Goal: Transaction & Acquisition: Download file/media

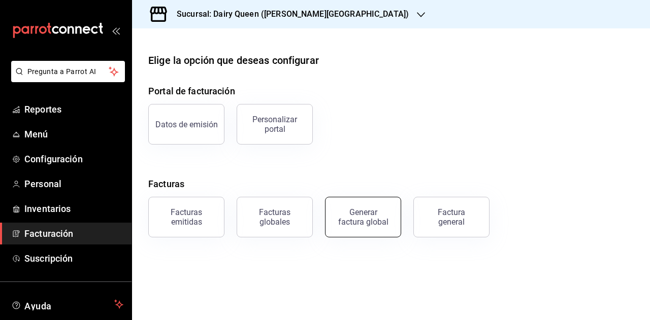
click at [350, 228] on button "Generar factura global" at bounding box center [363, 217] width 76 height 41
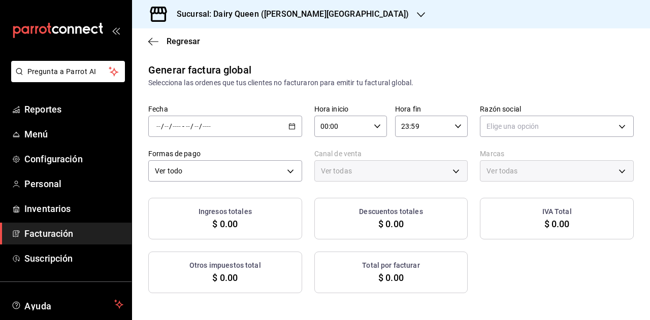
type input "PARROT,UBER_EATS,RAPPI,DIDI_FOOD,ONLINE"
click at [413, 90] on div "Generar factura global Selecciona las ordenes que tus clientes no facturaron pa…" at bounding box center [391, 177] width 518 height 231
click at [279, 123] on div "/ / - / /" at bounding box center [225, 126] width 154 height 21
click at [206, 154] on span "Rango de fechas" at bounding box center [196, 157] width 79 height 11
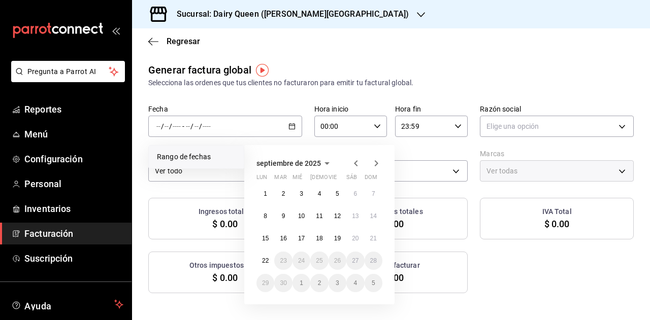
click at [355, 166] on icon "button" at bounding box center [356, 163] width 12 height 12
drag, startPoint x: 338, startPoint y: 282, endPoint x: 367, endPoint y: 284, distance: 28.5
click at [338, 282] on abbr "29" at bounding box center [337, 283] width 7 height 7
click at [371, 287] on button "31" at bounding box center [374, 283] width 18 height 18
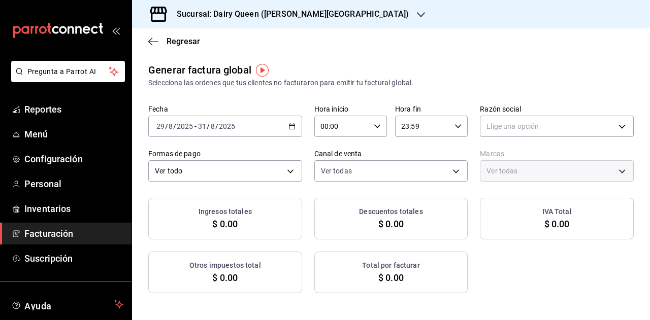
click at [501, 283] on div "Ingresos totales $ 0.00 Descuentos totales $ 0.00 IVA Total $ 0.00 Otros impues…" at bounding box center [390, 245] width 485 height 95
click at [509, 126] on body "Pregunta a Parrot AI Reportes Menú Configuración Personal Inventarios Facturaci…" at bounding box center [325, 160] width 650 height 320
click at [507, 174] on li "LEVA NEGOCIOS Y FRANQUICIAS" at bounding box center [550, 178] width 150 height 19
type input "31b8cf23-c128-425c-8518-cad12c45a7d4"
type input "23631c36-085f-4f08-b1e8-19877edc4420"
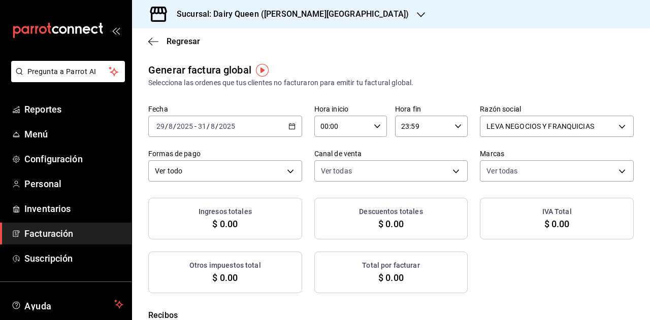
checkbox input "true"
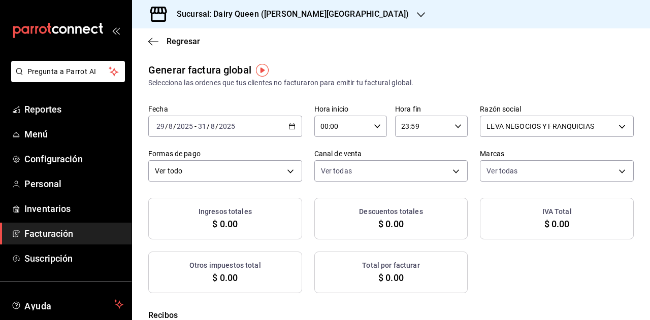
checkbox input "true"
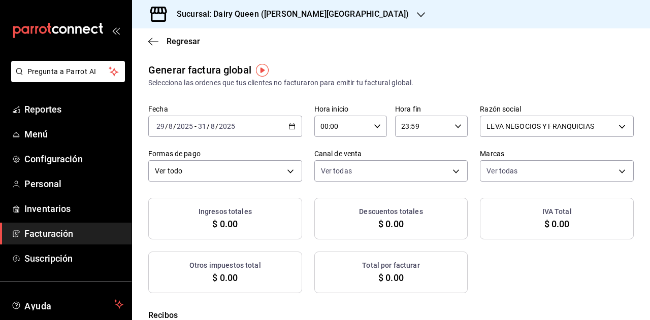
checkbox input "true"
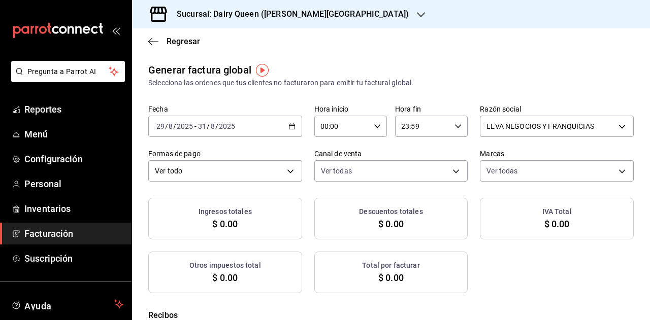
checkbox input "true"
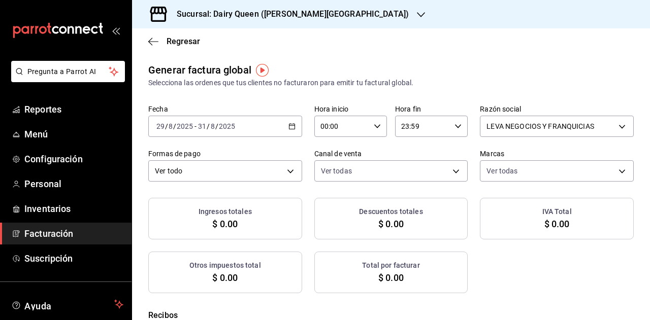
checkbox input "true"
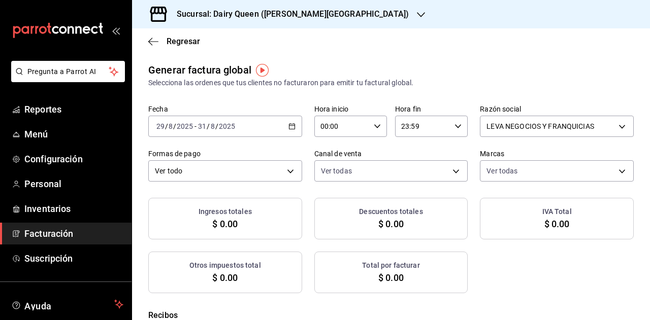
checkbox input "true"
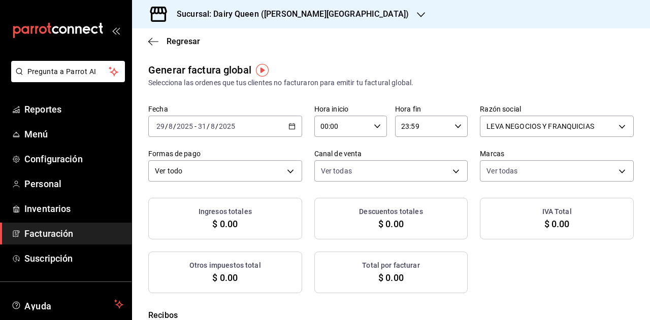
checkbox input "true"
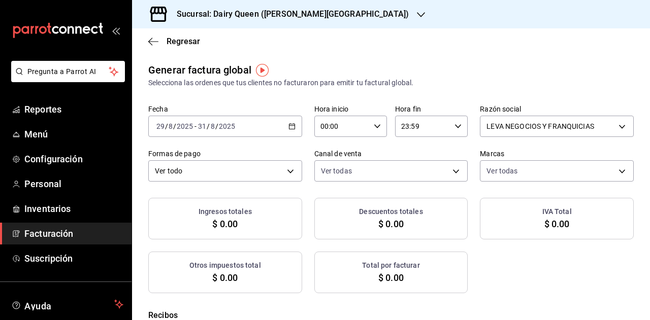
checkbox input "true"
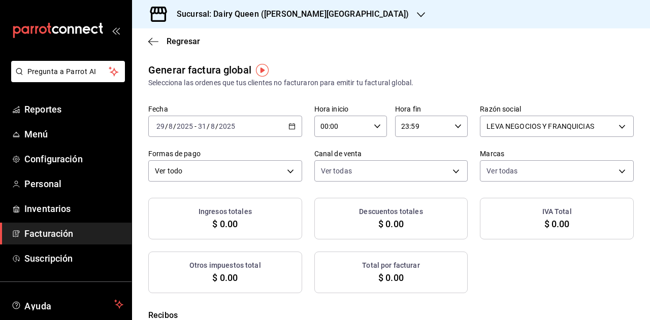
checkbox input "true"
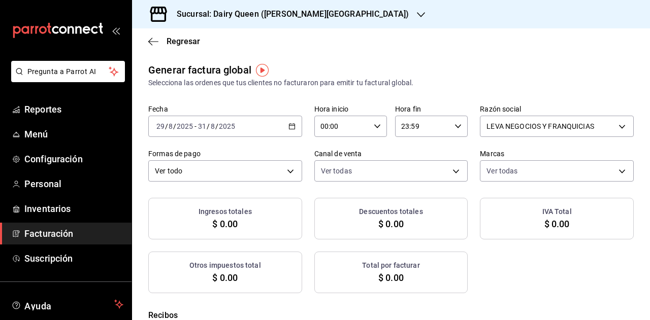
checkbox input "true"
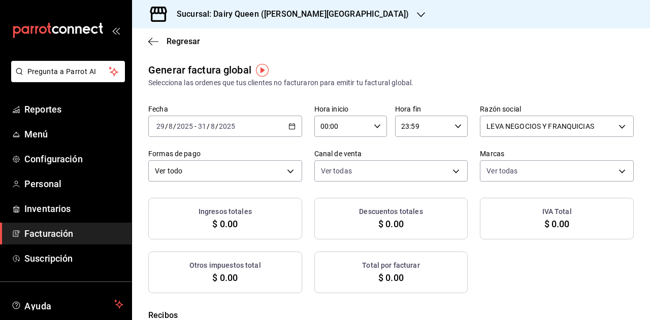
checkbox input "true"
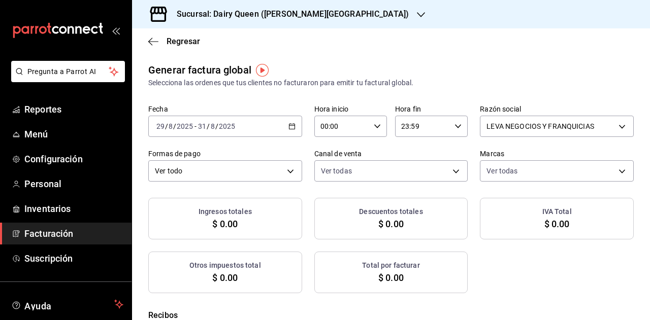
checkbox input "true"
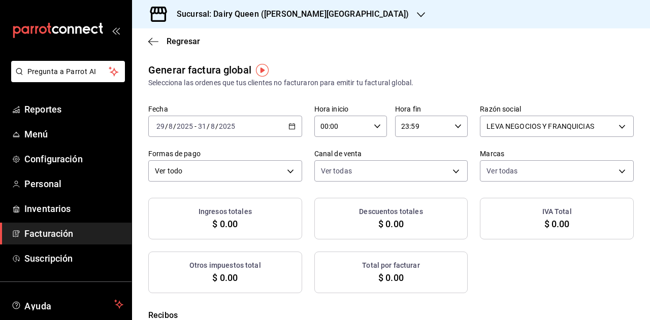
checkbox input "true"
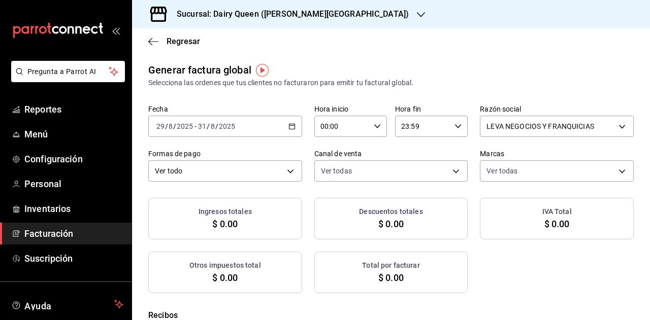
checkbox input "true"
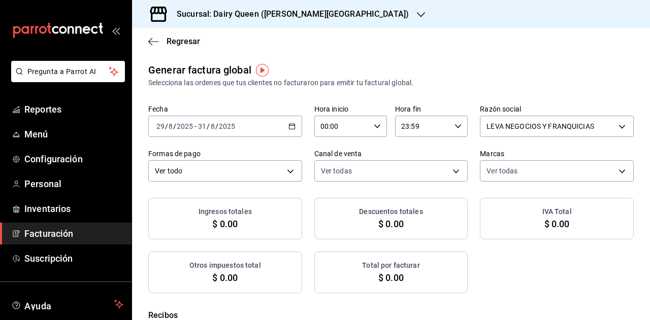
checkbox input "true"
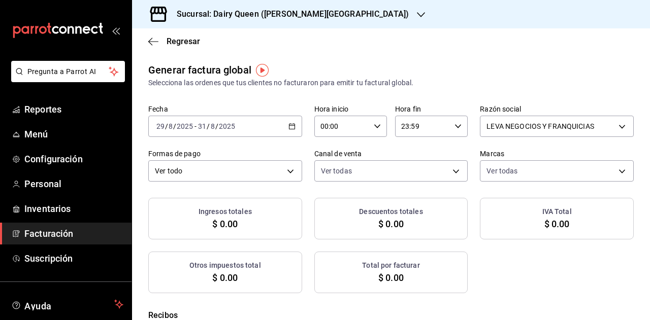
checkbox input "true"
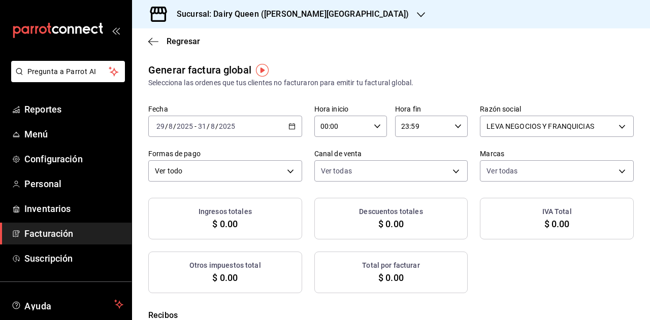
checkbox input "true"
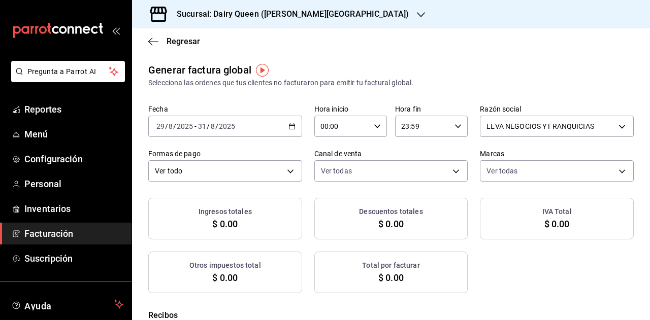
checkbox input "true"
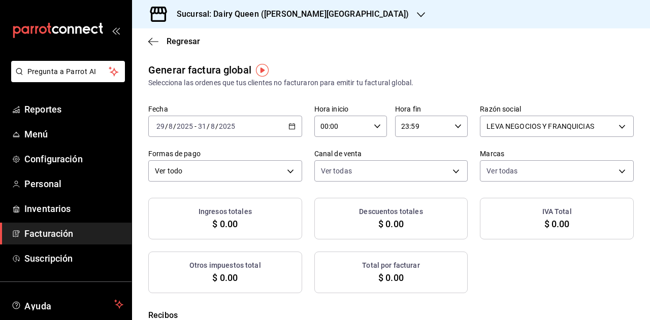
checkbox input "true"
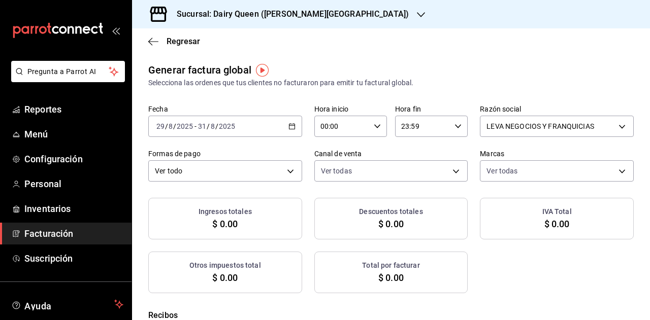
checkbox input "true"
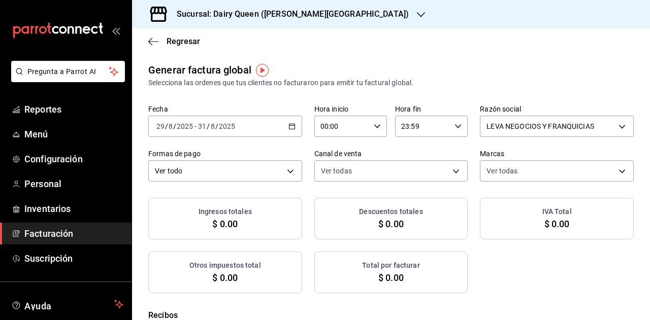
checkbox input "true"
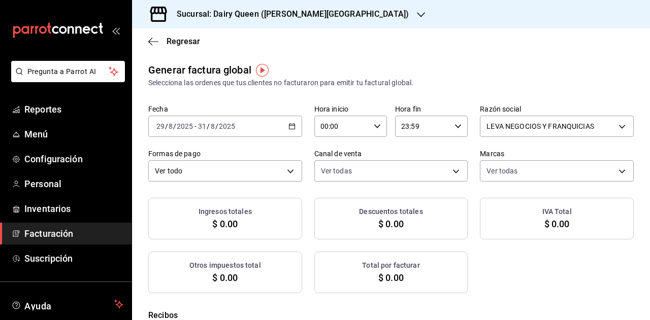
checkbox input "true"
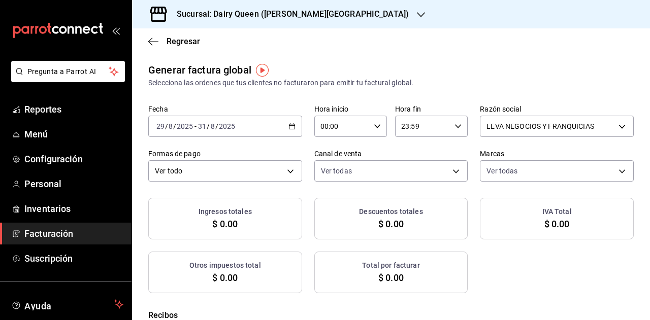
checkbox input "true"
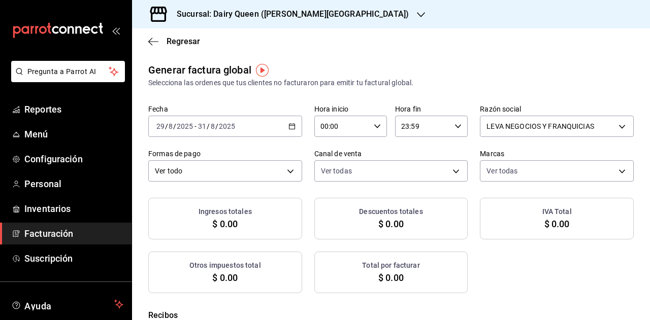
checkbox input "true"
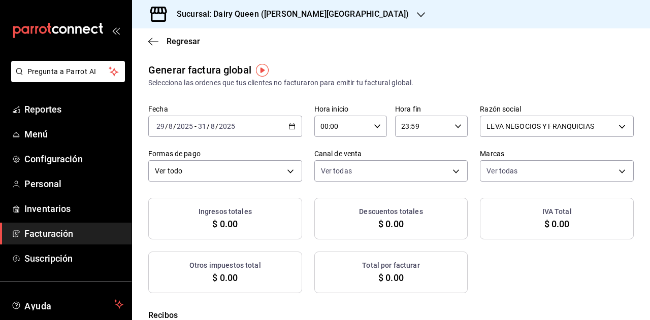
checkbox input "true"
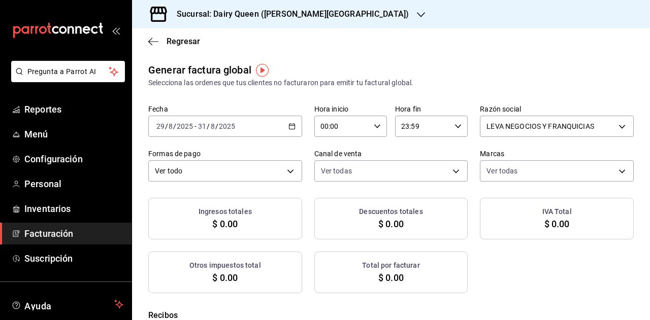
checkbox input "true"
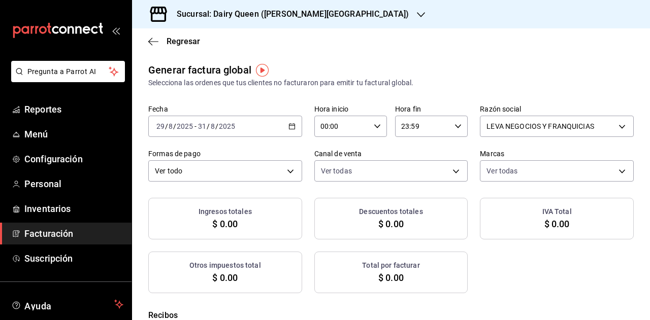
checkbox input "true"
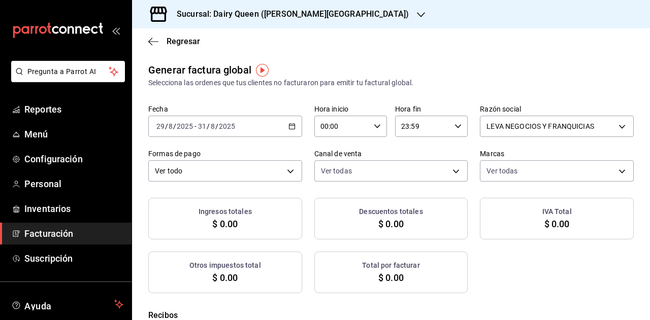
checkbox input "true"
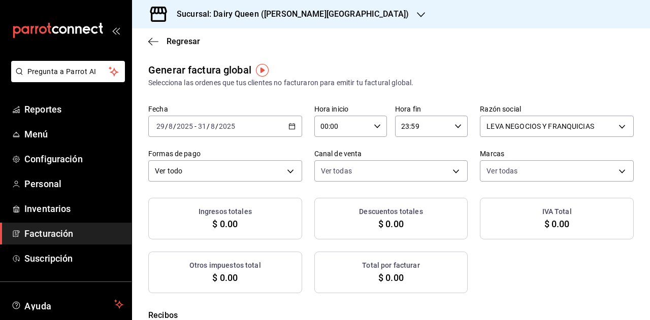
checkbox input "true"
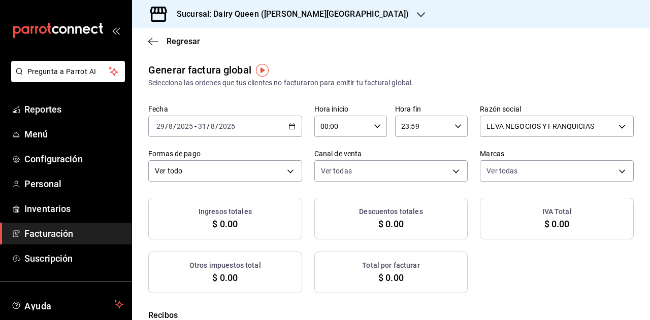
checkbox input "true"
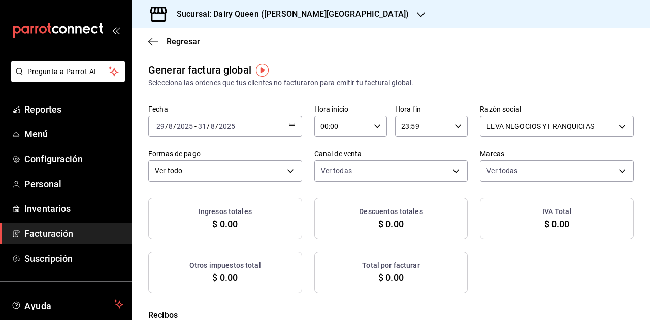
checkbox input "true"
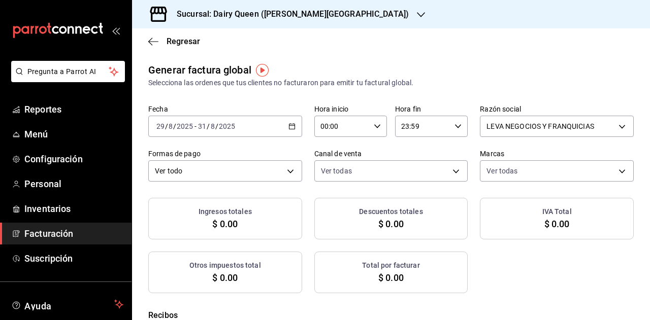
checkbox input "true"
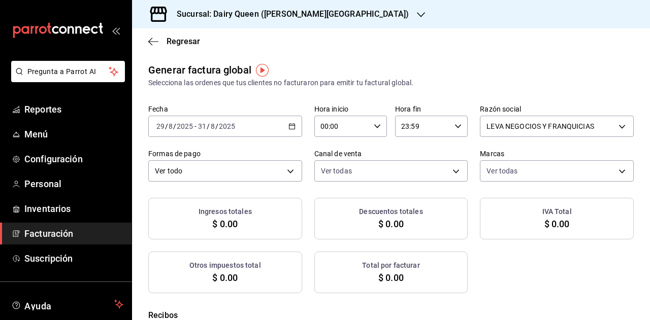
checkbox input "true"
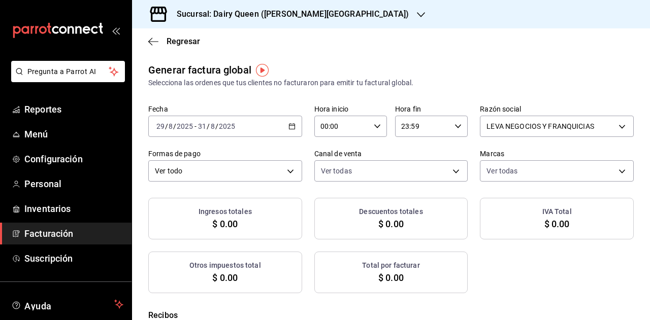
checkbox input "true"
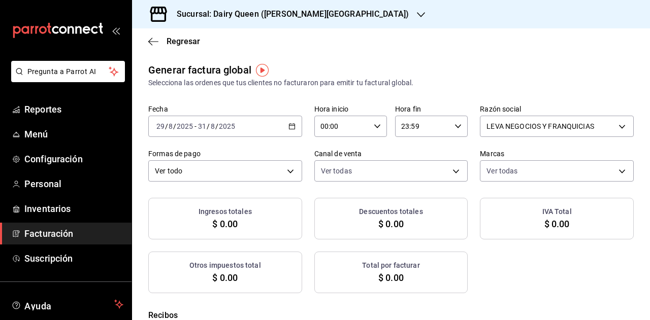
checkbox input "true"
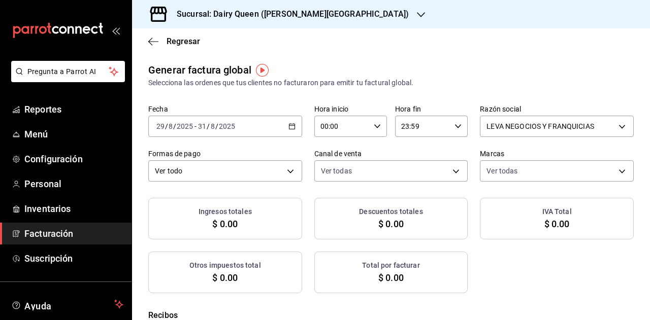
checkbox input "true"
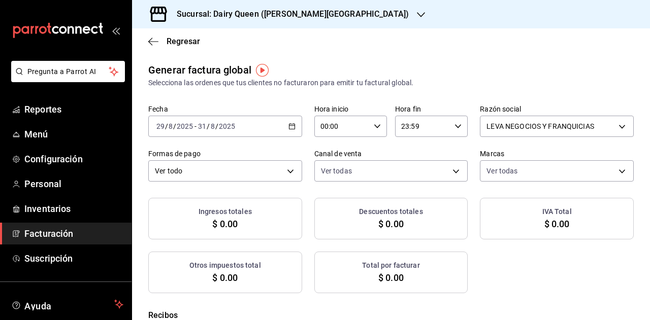
checkbox input "true"
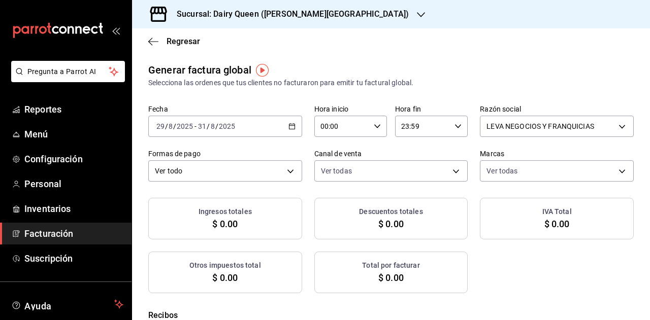
checkbox input "true"
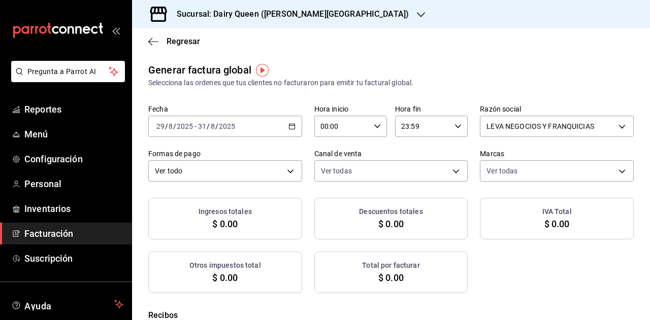
checkbox input "true"
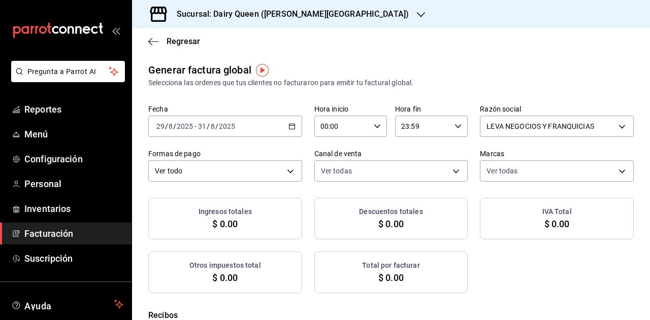
checkbox input "true"
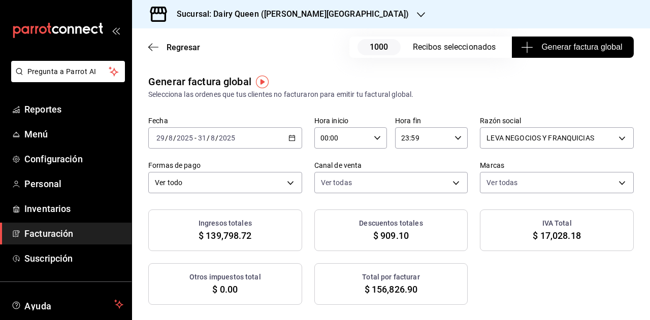
click at [541, 53] on button "Generar factura global" at bounding box center [573, 47] width 122 height 21
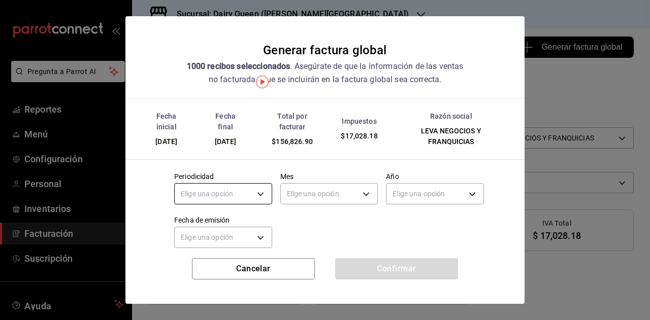
click at [250, 192] on body "Pregunta a Parrot AI Reportes Menú Configuración Personal Inventarios Facturaci…" at bounding box center [325, 160] width 650 height 320
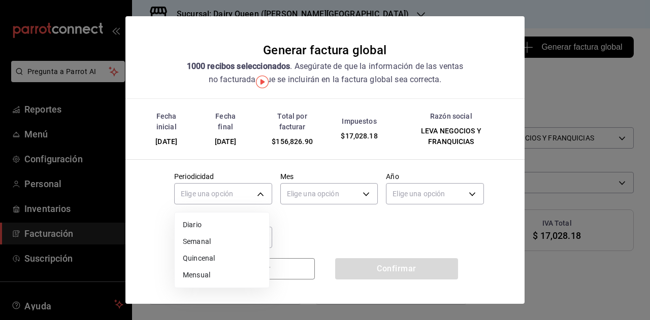
click at [223, 273] on li "Mensual" at bounding box center [222, 275] width 94 height 17
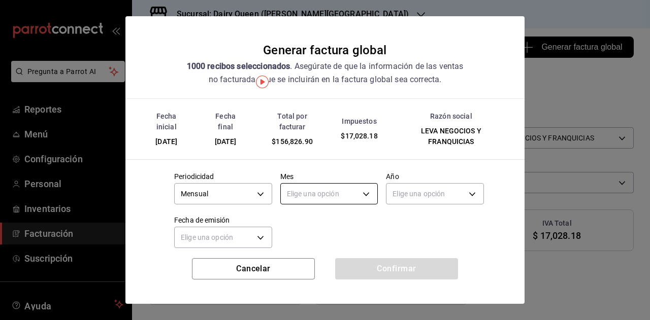
click at [330, 194] on body "Pregunta a Parrot AI Reportes Menú Configuración Personal Inventarios Facturaci…" at bounding box center [325, 160] width 650 height 320
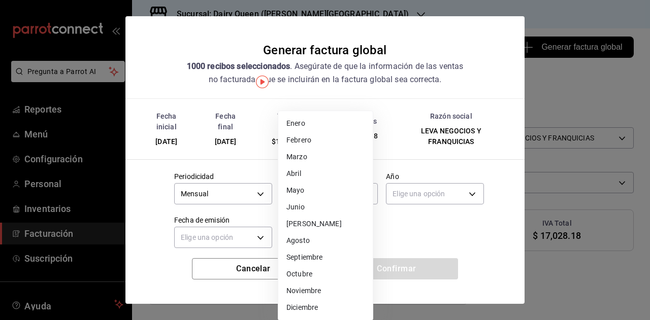
click at [319, 257] on li "Septiembre" at bounding box center [325, 257] width 94 height 17
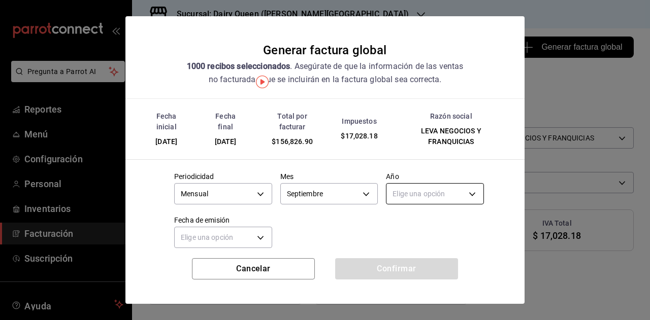
click at [423, 196] on body "Pregunta a Parrot AI Reportes Menú Configuración Personal Inventarios Facturaci…" at bounding box center [325, 160] width 650 height 320
click at [416, 226] on li "2025" at bounding box center [428, 225] width 94 height 17
click at [236, 239] on body "Pregunta a Parrot AI Reportes Menú Configuración Personal Inventarios Facturaci…" at bounding box center [325, 160] width 650 height 320
click at [215, 270] on li "Hoy" at bounding box center [222, 268] width 94 height 17
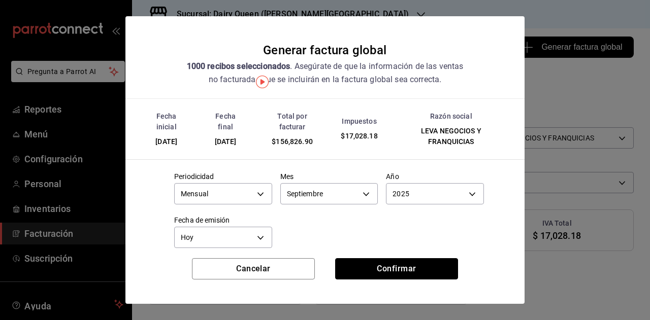
drag, startPoint x: 356, startPoint y: 261, endPoint x: 643, endPoint y: 242, distance: 287.0
click at [356, 262] on button "Confirmar" at bounding box center [396, 268] width 123 height 21
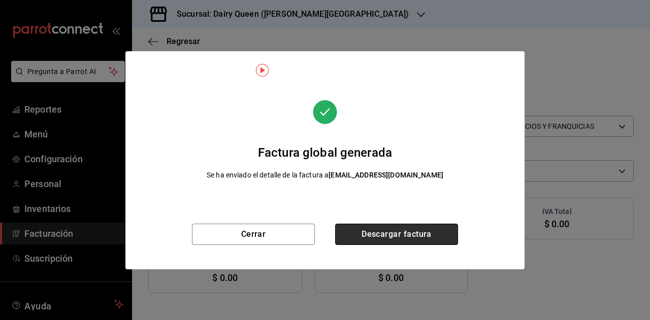
click at [385, 244] on button "Descargar factura" at bounding box center [396, 234] width 123 height 21
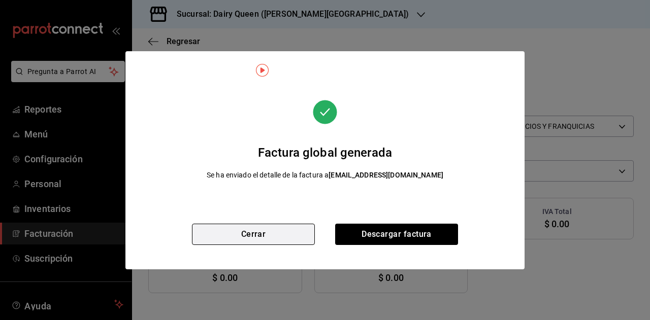
click at [272, 233] on button "Cerrar" at bounding box center [253, 234] width 123 height 21
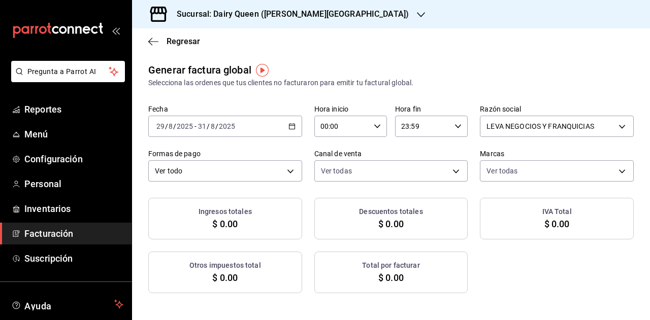
click at [293, 123] on div "[DATE] [DATE] - [DATE] [DATE]" at bounding box center [225, 126] width 154 height 21
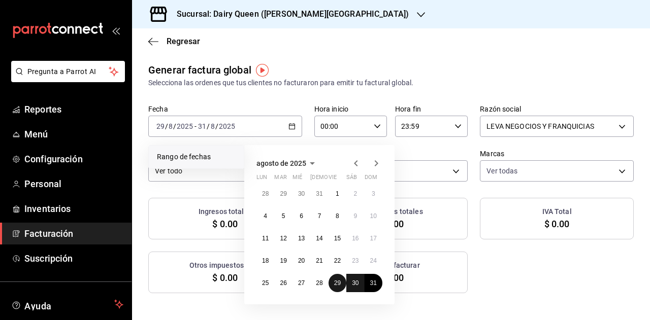
drag, startPoint x: 334, startPoint y: 283, endPoint x: 349, endPoint y: 283, distance: 14.7
click at [333, 283] on button "29" at bounding box center [337, 283] width 18 height 18
click at [374, 288] on button "31" at bounding box center [374, 283] width 18 height 18
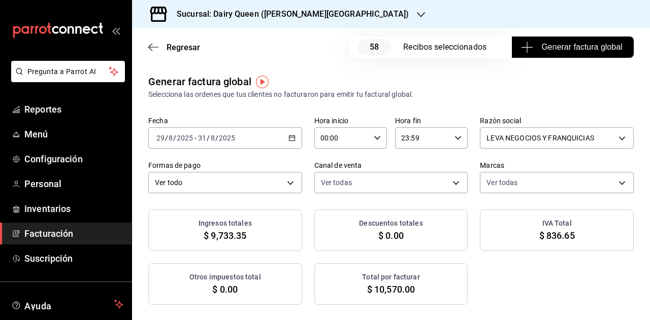
click at [547, 43] on span "Generar factura global" at bounding box center [572, 47] width 99 height 12
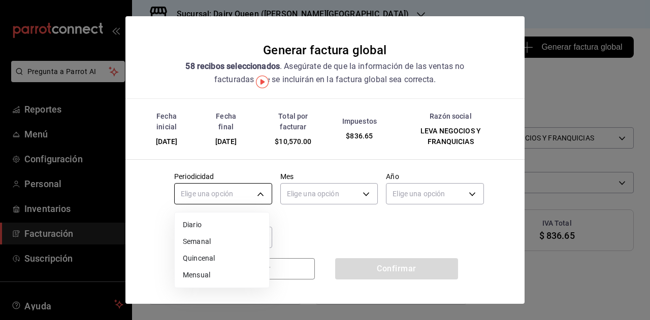
click at [248, 201] on body "Pregunta a Parrot AI Reportes Menú Configuración Personal Inventarios Facturaci…" at bounding box center [325, 160] width 650 height 320
click at [212, 270] on li "Mensual" at bounding box center [222, 275] width 94 height 17
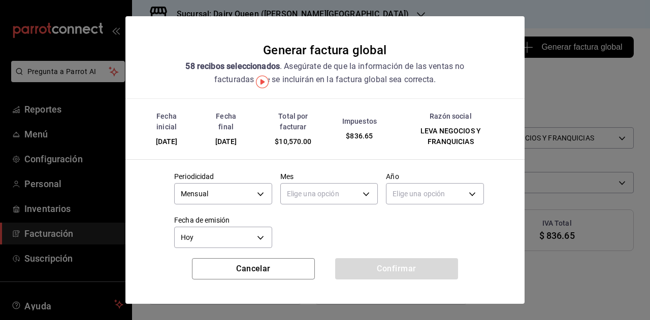
click at [311, 194] on body "Pregunta a Parrot AI Reportes Menú Configuración Personal Inventarios Facturaci…" at bounding box center [325, 160] width 650 height 320
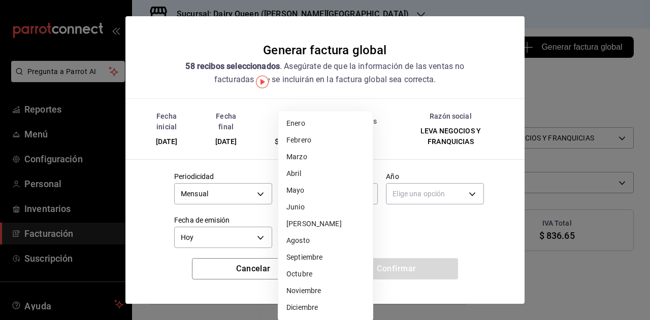
click at [318, 250] on li "Septiembre" at bounding box center [325, 257] width 94 height 17
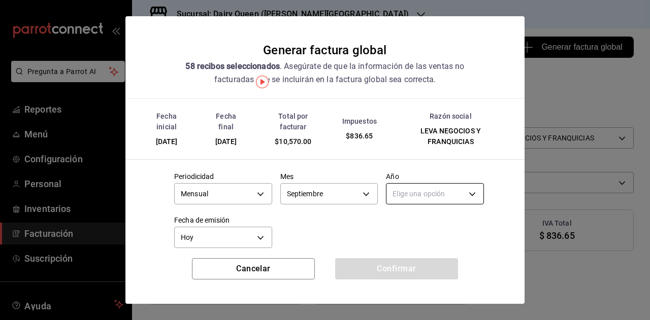
click at [409, 194] on body "Pregunta a Parrot AI Reportes Menú Configuración Personal Inventarios Facturaci…" at bounding box center [325, 160] width 650 height 320
click at [405, 228] on li "2025" at bounding box center [428, 225] width 94 height 17
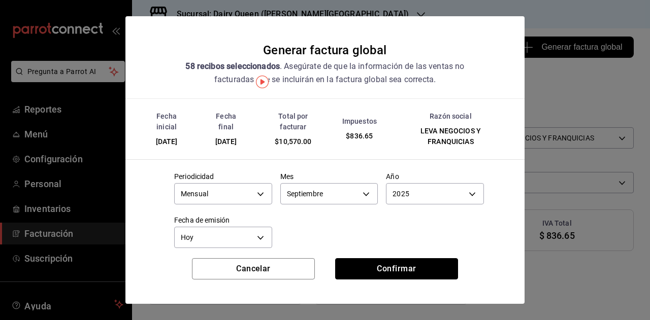
click at [373, 267] on button "Confirmar" at bounding box center [396, 268] width 123 height 21
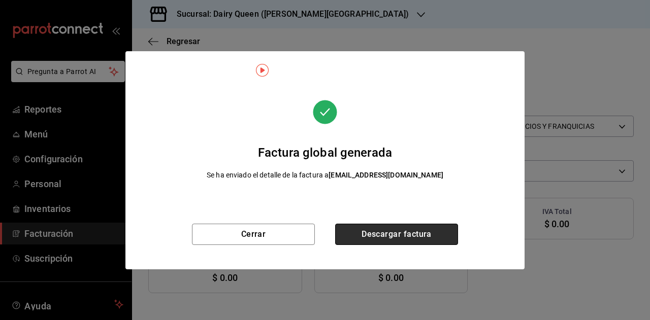
click at [395, 225] on button "Descargar factura" at bounding box center [396, 234] width 123 height 21
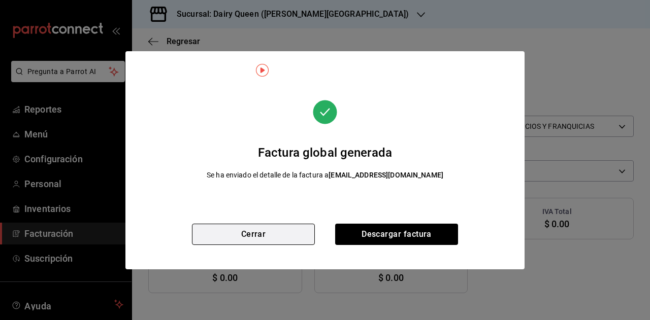
click at [301, 239] on button "Cerrar" at bounding box center [253, 234] width 123 height 21
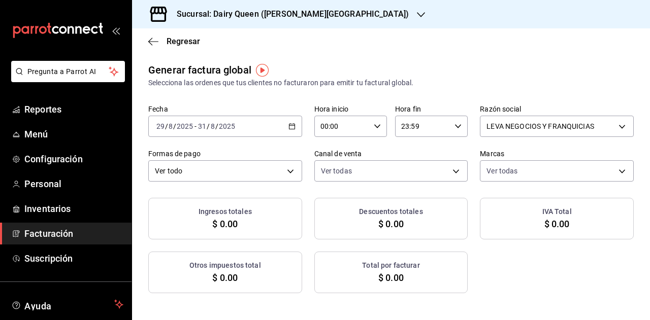
click at [285, 24] on div "Sucursal: Dairy Queen ([PERSON_NAME][GEOGRAPHIC_DATA])" at bounding box center [284, 14] width 289 height 28
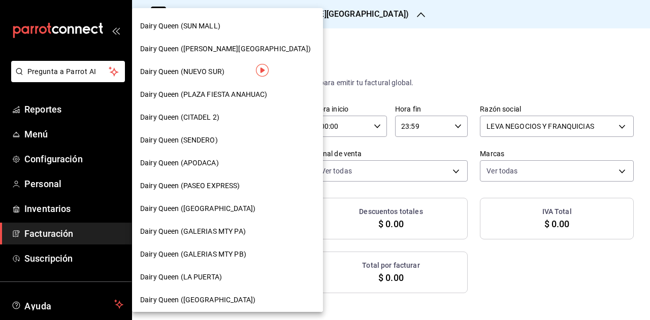
scroll to position [254, 0]
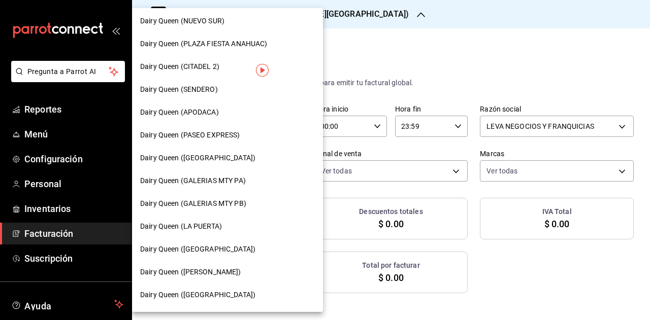
click at [206, 160] on span "Dairy Queen ([GEOGRAPHIC_DATA])" at bounding box center [197, 158] width 115 height 11
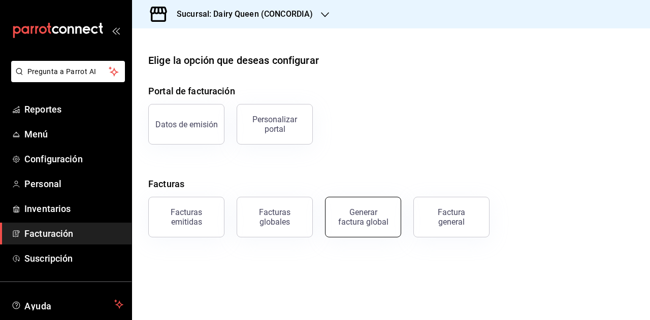
click at [368, 214] on div "Generar factura global" at bounding box center [363, 217] width 51 height 19
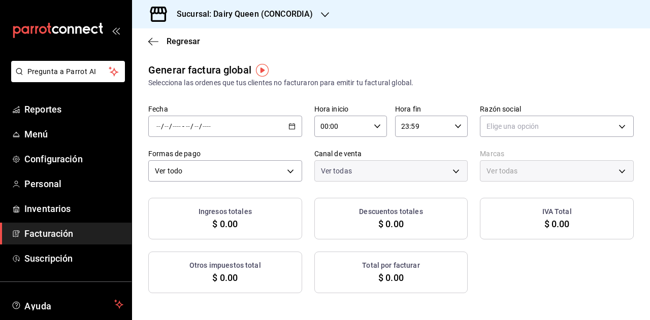
click at [284, 127] on div "/ / - / /" at bounding box center [225, 126] width 154 height 21
click at [283, 133] on div "/ / - / /" at bounding box center [225, 126] width 154 height 21
click at [205, 159] on span "Rango de fechas" at bounding box center [196, 157] width 79 height 11
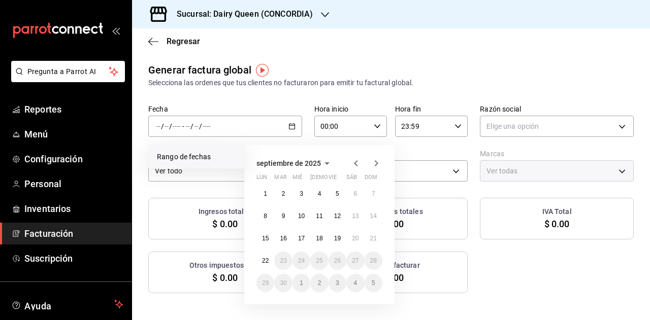
click at [358, 166] on icon "button" at bounding box center [356, 163] width 12 height 12
click at [332, 283] on button "29" at bounding box center [337, 283] width 18 height 18
click at [374, 285] on abbr "31" at bounding box center [373, 283] width 7 height 7
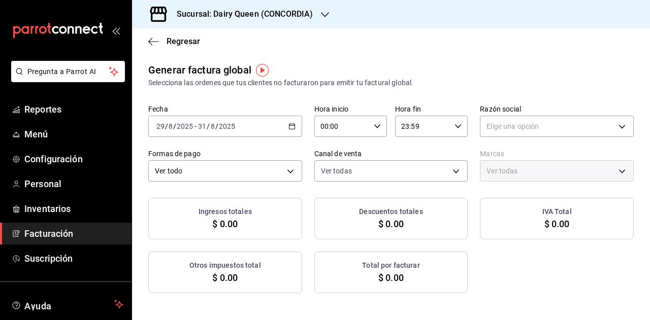
click at [507, 283] on div "Ingresos totales $ 0.00 Descuentos totales $ 0.00 IVA Total $ 0.00 Otros impues…" at bounding box center [390, 245] width 485 height 95
click at [541, 137] on div "Fecha [DATE] [DATE] - [DATE] [DATE] Hora inicio 00:00 Hora inicio Hora fin 23:5…" at bounding box center [390, 143] width 485 height 77
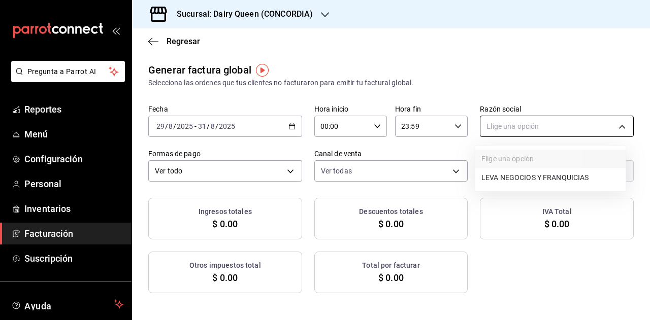
click at [541, 127] on body "Pregunta a Parrot AI Reportes Menú Configuración Personal Inventarios Facturaci…" at bounding box center [325, 160] width 650 height 320
click at [571, 178] on li "LEVA NEGOCIOS Y FRANQUICIAS" at bounding box center [550, 178] width 150 height 19
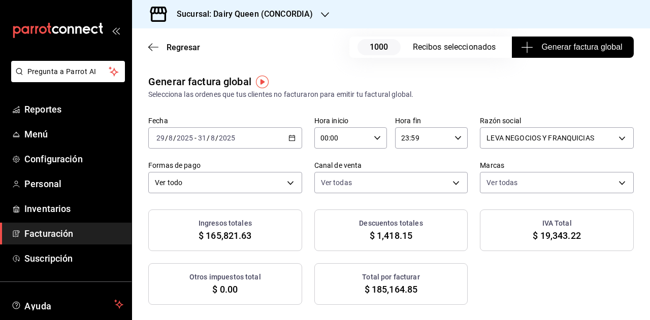
click at [573, 47] on span "Generar factura global" at bounding box center [572, 47] width 99 height 12
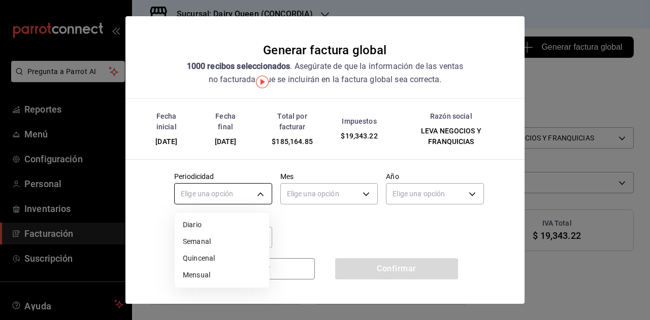
click at [237, 189] on body "Pregunta a Parrot AI Reportes Menú Configuración Personal Inventarios Facturaci…" at bounding box center [325, 160] width 650 height 320
click at [215, 271] on li "Mensual" at bounding box center [222, 275] width 94 height 17
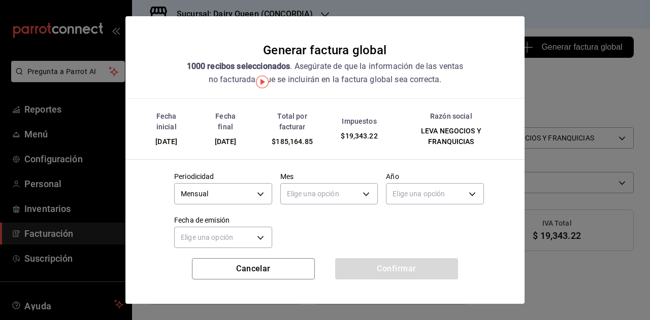
click at [325, 194] on body "Pregunta a Parrot AI Reportes Menú Configuración Personal Inventarios Facturaci…" at bounding box center [325, 160] width 650 height 320
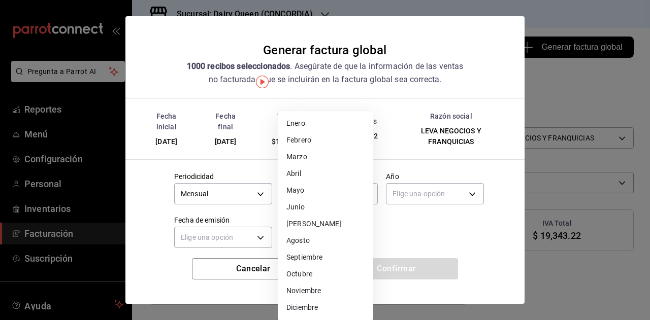
drag, startPoint x: 301, startPoint y: 258, endPoint x: 381, endPoint y: 218, distance: 89.9
click at [303, 258] on li "Septiembre" at bounding box center [325, 257] width 94 height 17
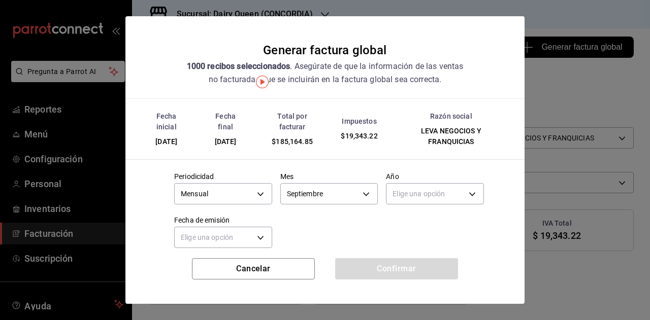
click at [405, 205] on div "Elige una opción" at bounding box center [435, 192] width 98 height 27
click at [409, 197] on body "Pregunta a Parrot AI Reportes Menú Configuración Personal Inventarios Facturaci…" at bounding box center [325, 160] width 650 height 320
drag, startPoint x: 398, startPoint y: 227, endPoint x: 268, endPoint y: 227, distance: 130.0
click at [395, 227] on li "2025" at bounding box center [428, 225] width 94 height 17
click at [208, 227] on body "Pregunta a Parrot AI Reportes Menú Configuración Personal Inventarios Facturaci…" at bounding box center [325, 160] width 650 height 320
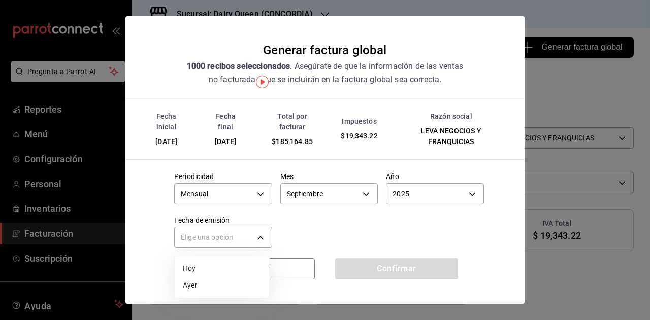
click at [211, 240] on div at bounding box center [325, 160] width 650 height 320
drag, startPoint x: 212, startPoint y: 236, endPoint x: 205, endPoint y: 257, distance: 22.2
click at [211, 240] on body "Pregunta a Parrot AI Reportes Menú Configuración Personal Inventarios Facturaci…" at bounding box center [325, 160] width 650 height 320
click at [200, 266] on li "Hoy" at bounding box center [222, 268] width 94 height 17
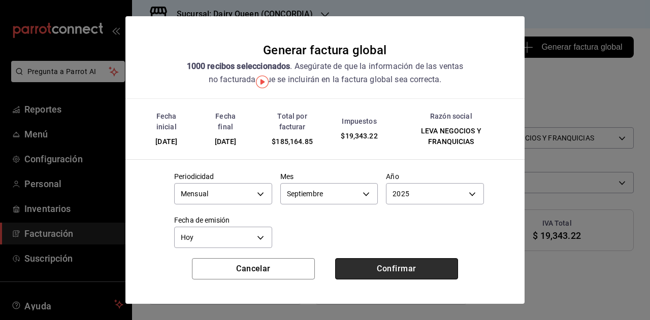
drag, startPoint x: 392, startPoint y: 266, endPoint x: 66, endPoint y: 1, distance: 420.4
click at [392, 267] on button "Confirmar" at bounding box center [396, 268] width 123 height 21
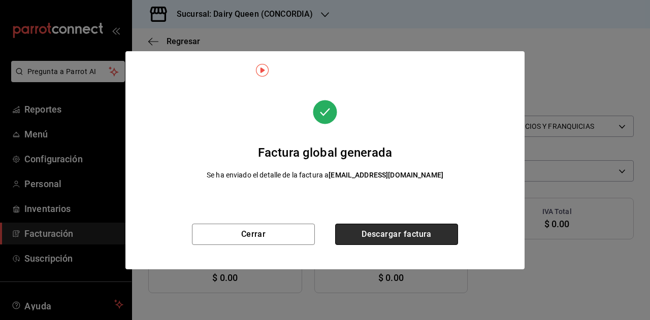
click at [427, 233] on button "Descargar factura" at bounding box center [396, 234] width 123 height 21
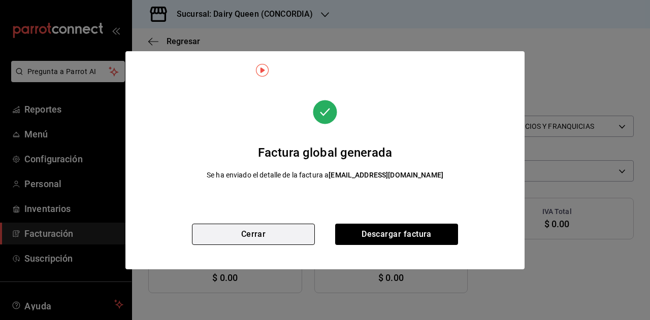
click at [269, 234] on button "Cerrar" at bounding box center [253, 234] width 123 height 21
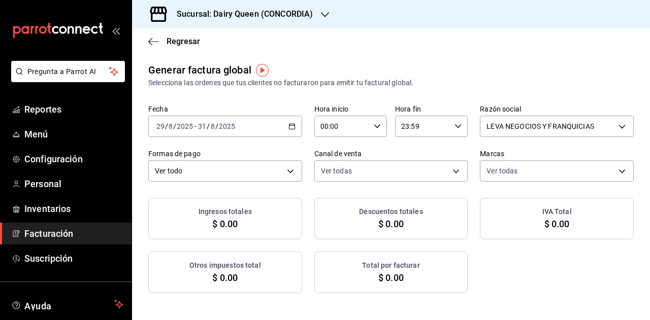
click at [290, 135] on div "[DATE] [DATE] - [DATE] [DATE]" at bounding box center [225, 126] width 154 height 21
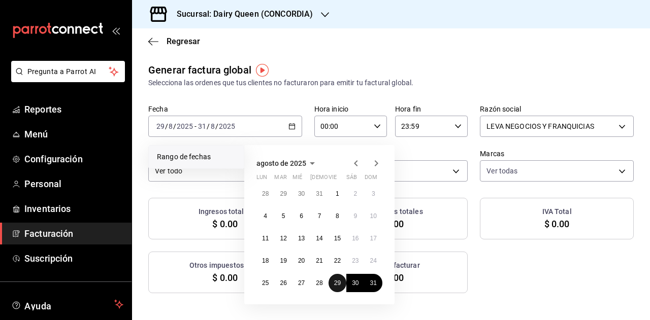
drag, startPoint x: 334, startPoint y: 285, endPoint x: 346, endPoint y: 286, distance: 11.7
click at [335, 285] on abbr "29" at bounding box center [337, 283] width 7 height 7
click at [374, 286] on abbr "31" at bounding box center [373, 283] width 7 height 7
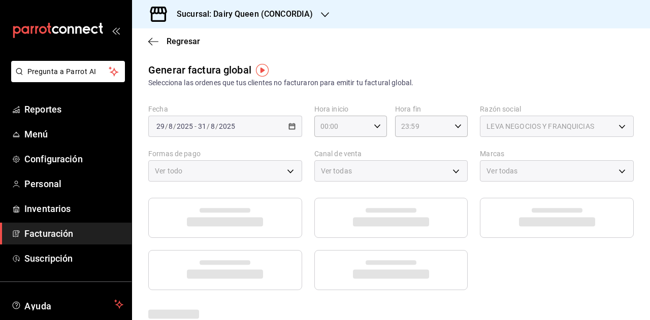
click at [577, 275] on div at bounding box center [390, 244] width 485 height 92
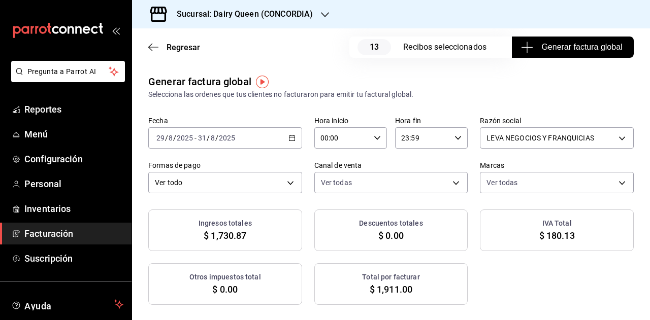
click at [564, 45] on span "Generar factura global" at bounding box center [572, 47] width 99 height 12
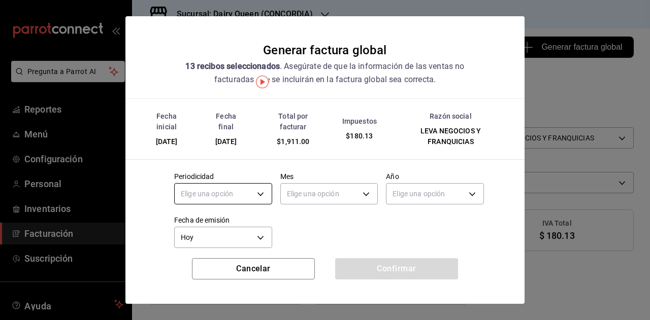
click at [256, 194] on body "Pregunta a Parrot AI Reportes Menú Configuración Personal Inventarios Facturaci…" at bounding box center [325, 160] width 650 height 320
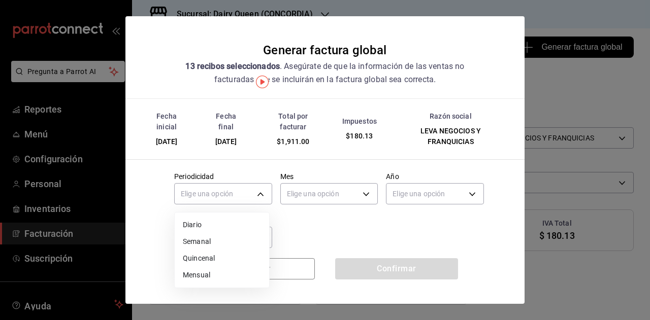
click at [222, 275] on li "Mensual" at bounding box center [222, 275] width 94 height 17
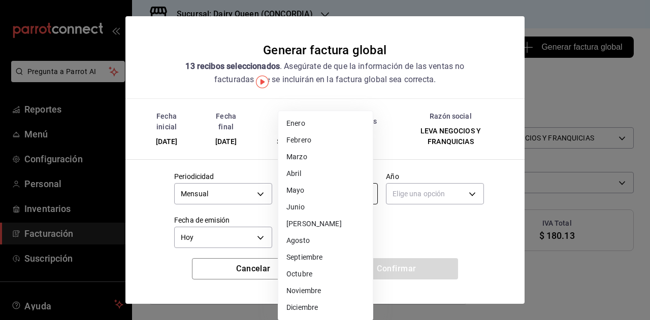
click at [318, 187] on body "Pregunta a Parrot AI Reportes Menú Configuración Personal Inventarios Facturaci…" at bounding box center [325, 160] width 650 height 320
click at [321, 251] on li "Septiembre" at bounding box center [325, 257] width 94 height 17
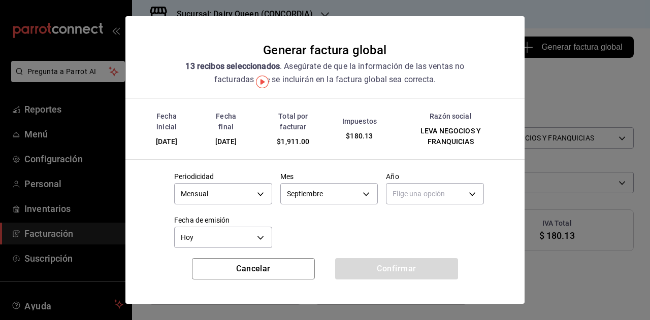
click at [408, 193] on body "Pregunta a Parrot AI Reportes Menú Configuración Personal Inventarios Facturaci…" at bounding box center [325, 160] width 650 height 320
drag, startPoint x: 408, startPoint y: 227, endPoint x: 282, endPoint y: 232, distance: 126.0
click at [404, 228] on li "2025" at bounding box center [428, 225] width 94 height 17
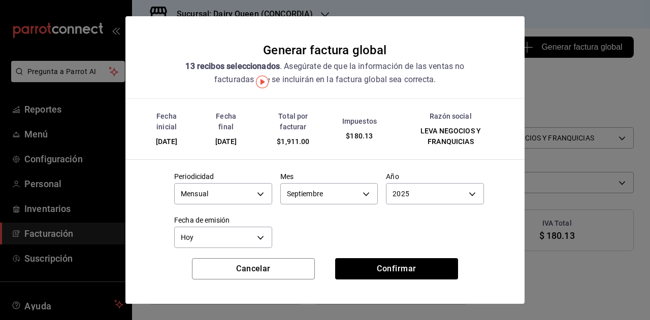
drag, startPoint x: 271, startPoint y: 232, endPoint x: 275, endPoint y: 241, distance: 9.8
click at [271, 234] on div "Elige una opción 2025 2024" at bounding box center [325, 160] width 650 height 320
click at [392, 272] on button "Confirmar" at bounding box center [396, 268] width 123 height 21
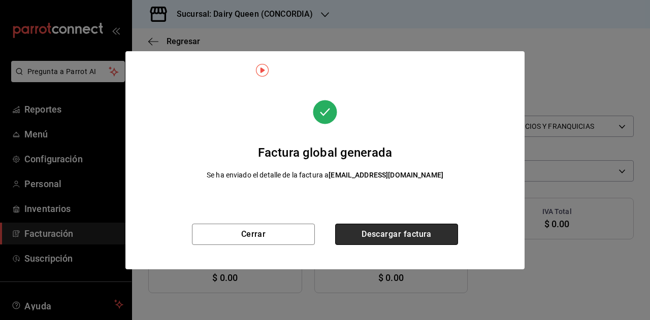
click at [385, 241] on button "Descargar factura" at bounding box center [396, 234] width 123 height 21
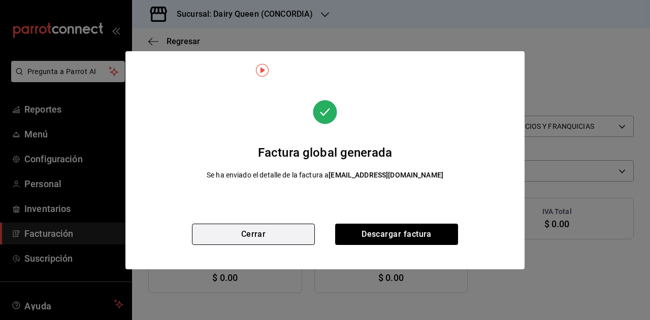
click at [267, 240] on button "Cerrar" at bounding box center [253, 234] width 123 height 21
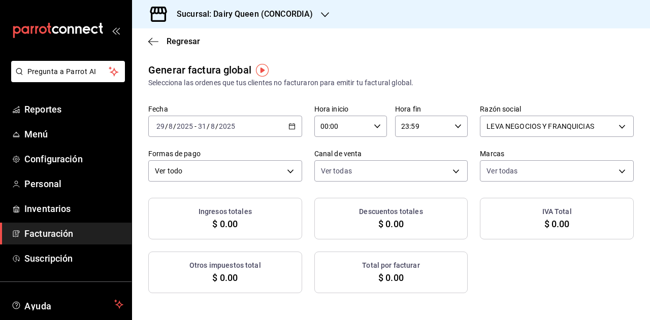
click at [281, 119] on div "[DATE] [DATE] - [DATE] [DATE]" at bounding box center [225, 126] width 154 height 21
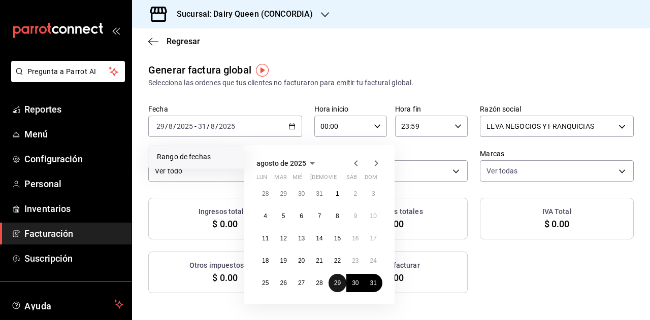
click at [333, 286] on button "29" at bounding box center [337, 283] width 18 height 18
click at [368, 287] on button "31" at bounding box center [374, 283] width 18 height 18
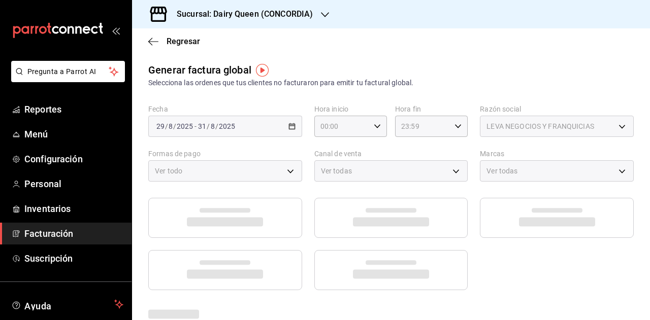
click at [513, 285] on div at bounding box center [390, 244] width 485 height 92
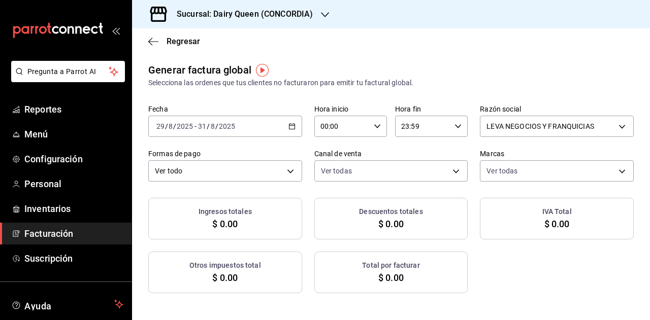
click at [227, 16] on h3 "Sucursal: Dairy Queen (CONCORDIA)" at bounding box center [241, 14] width 144 height 12
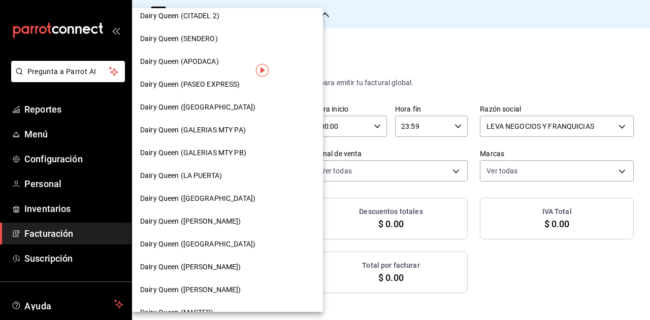
scroll to position [355, 0]
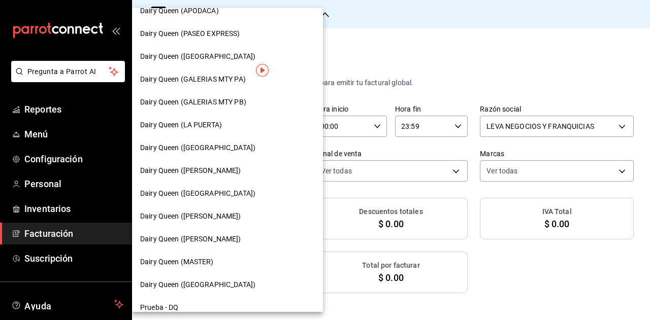
click at [228, 194] on span "Dairy Queen ([GEOGRAPHIC_DATA])" at bounding box center [197, 193] width 115 height 11
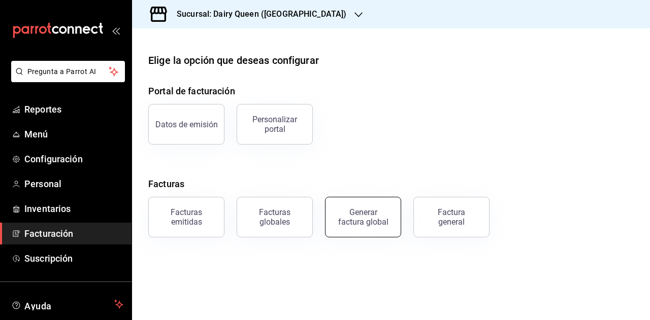
click at [376, 215] on div "Generar factura global" at bounding box center [363, 217] width 51 height 19
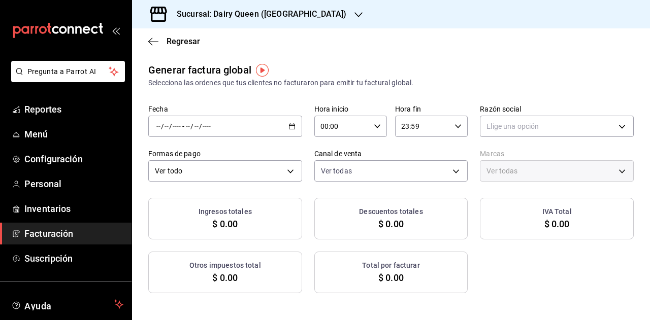
click at [286, 133] on div "/ / - / /" at bounding box center [225, 126] width 154 height 21
click at [199, 160] on span "Rango de fechas" at bounding box center [196, 157] width 79 height 11
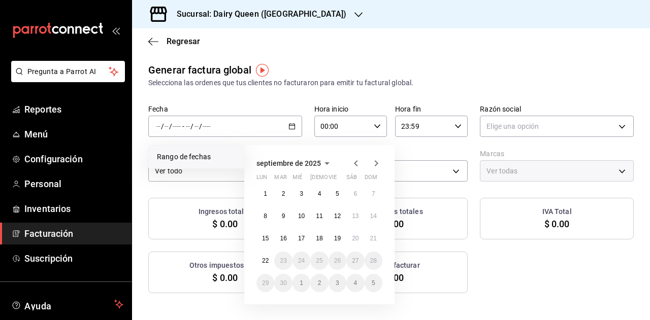
click at [357, 168] on icon "button" at bounding box center [356, 163] width 12 height 12
click at [343, 285] on button "29" at bounding box center [337, 283] width 18 height 18
click at [374, 283] on abbr "31" at bounding box center [373, 283] width 7 height 7
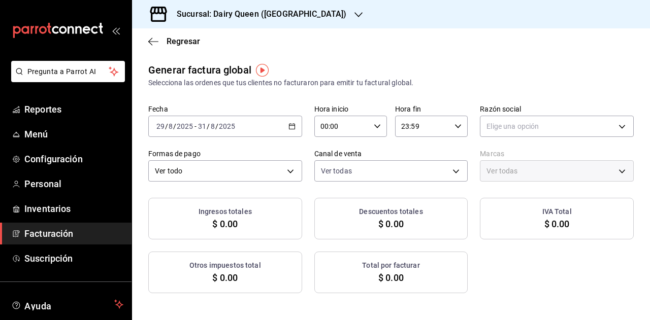
click at [513, 281] on div "Ingresos totales $ 0.00 Descuentos totales $ 0.00 IVA Total $ 0.00 Otros impues…" at bounding box center [390, 245] width 485 height 95
click at [526, 128] on body "Pregunta a Parrot AI Reportes Menú Configuración Personal Inventarios Facturaci…" at bounding box center [325, 160] width 650 height 320
click at [519, 180] on li "LEVA NEGOCIOS Y FRANQUICIAS" at bounding box center [550, 178] width 150 height 19
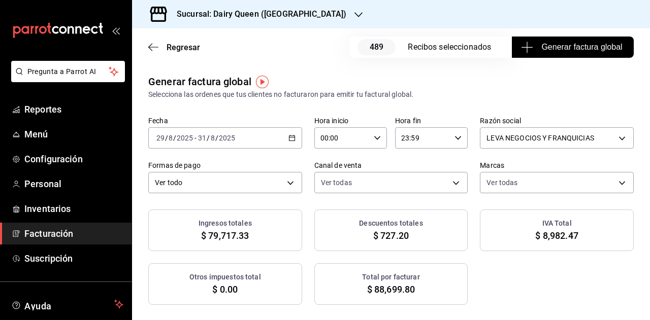
click at [571, 47] on span "Generar factura global" at bounding box center [572, 47] width 99 height 12
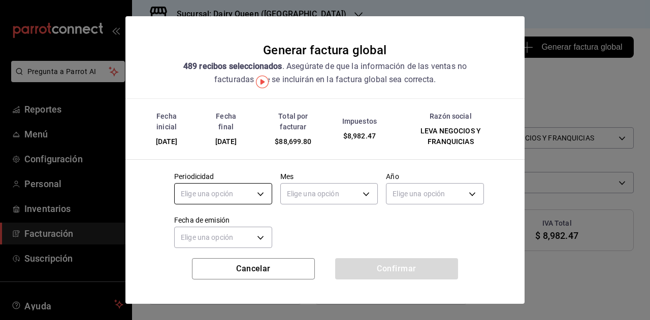
click at [254, 191] on body "Pregunta a Parrot AI Reportes Menú Configuración Personal Inventarios Facturaci…" at bounding box center [325, 160] width 650 height 320
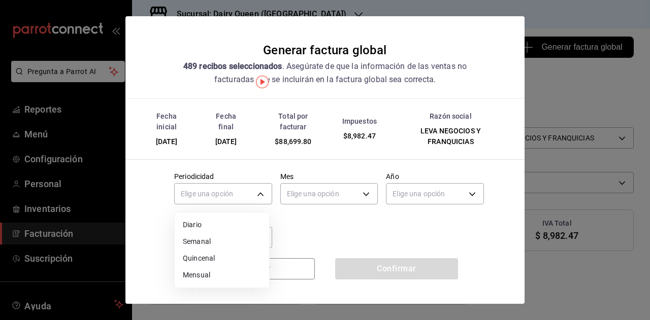
click at [206, 273] on li "Mensual" at bounding box center [222, 275] width 94 height 17
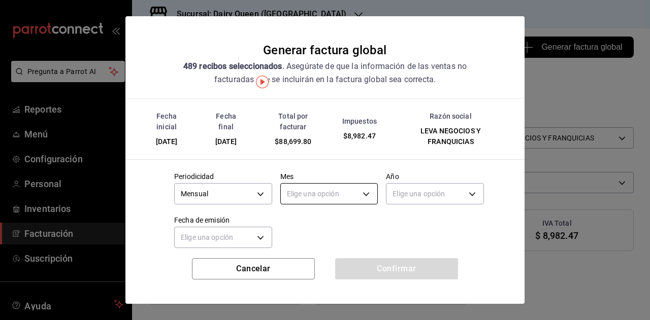
click at [326, 194] on body "Pregunta a Parrot AI Reportes Menú Configuración Personal Inventarios Facturaci…" at bounding box center [325, 160] width 650 height 320
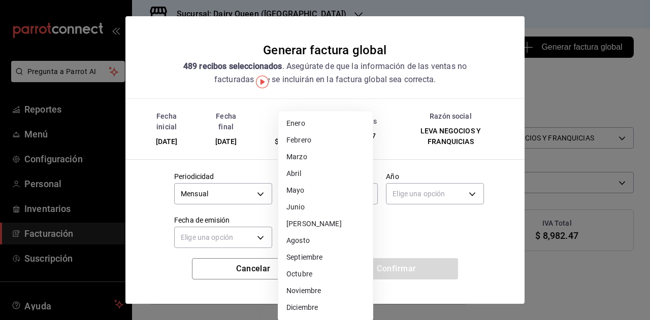
click at [315, 255] on li "Septiembre" at bounding box center [325, 257] width 94 height 17
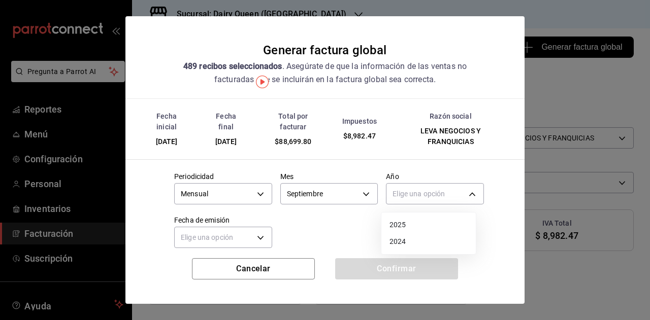
click at [423, 192] on body "Pregunta a Parrot AI Reportes Menú Configuración Personal Inventarios Facturaci…" at bounding box center [325, 160] width 650 height 320
drag, startPoint x: 406, startPoint y: 228, endPoint x: 302, endPoint y: 240, distance: 105.2
click at [406, 228] on li "2025" at bounding box center [428, 225] width 94 height 17
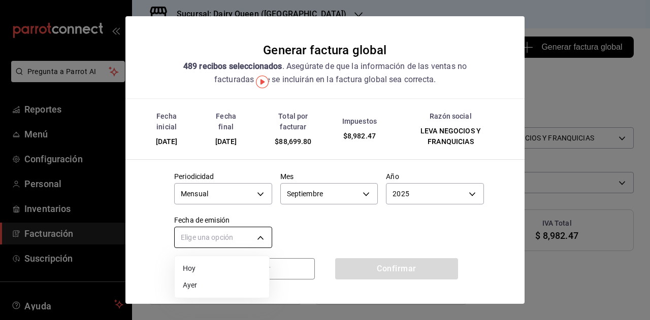
click at [211, 245] on body "Pregunta a Parrot AI Reportes Menú Configuración Personal Inventarios Facturaci…" at bounding box center [325, 160] width 650 height 320
click at [202, 263] on li "Hoy" at bounding box center [222, 268] width 94 height 17
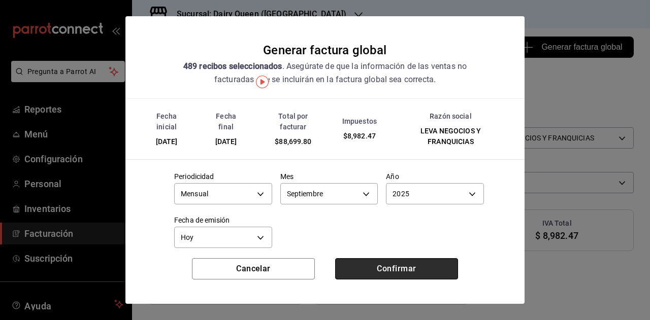
click at [394, 262] on button "Confirmar" at bounding box center [396, 268] width 123 height 21
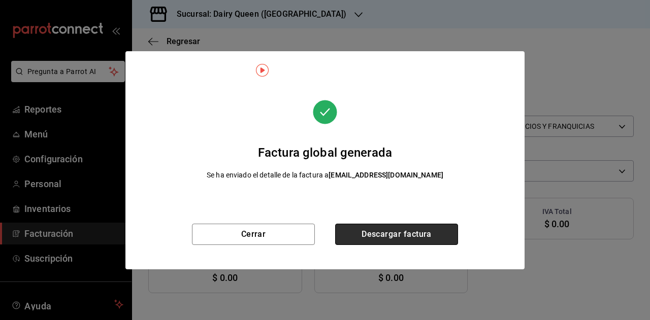
click at [401, 229] on button "Descargar factura" at bounding box center [396, 234] width 123 height 21
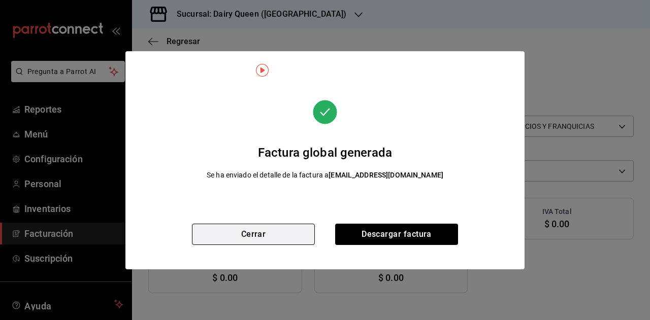
click at [269, 234] on button "Cerrar" at bounding box center [253, 234] width 123 height 21
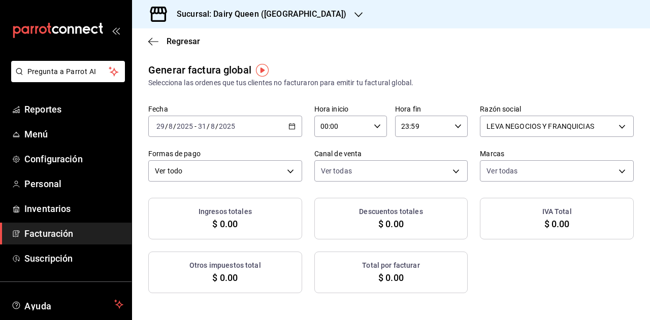
click at [292, 123] on icon "button" at bounding box center [291, 126] width 7 height 7
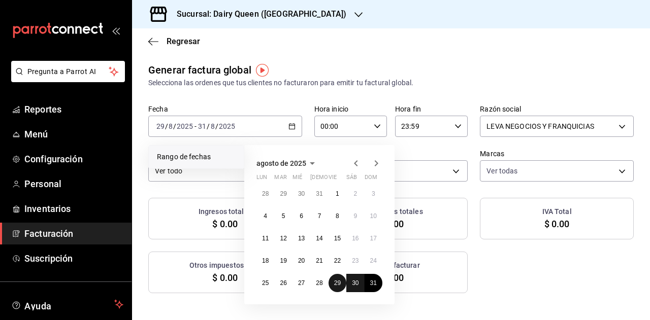
drag, startPoint x: 334, startPoint y: 286, endPoint x: 352, endPoint y: 282, distance: 18.6
click at [334, 285] on abbr "29" at bounding box center [337, 283] width 7 height 7
click at [369, 283] on button "31" at bounding box center [374, 283] width 18 height 18
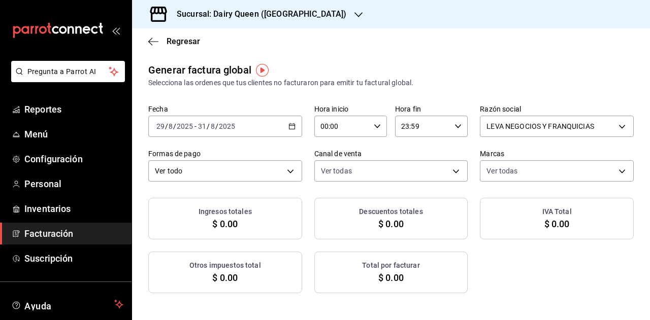
click at [241, 17] on h3 "Sucursal: Dairy Queen ([GEOGRAPHIC_DATA])" at bounding box center [258, 14] width 178 height 12
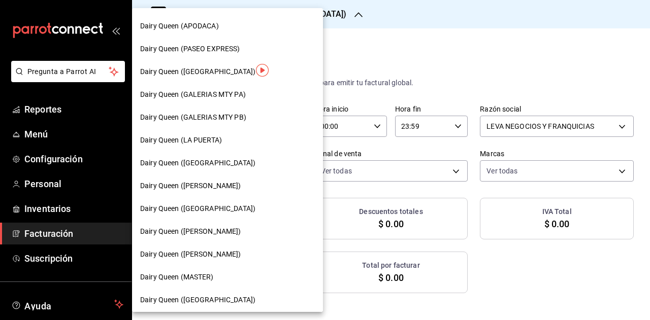
scroll to position [355, 0]
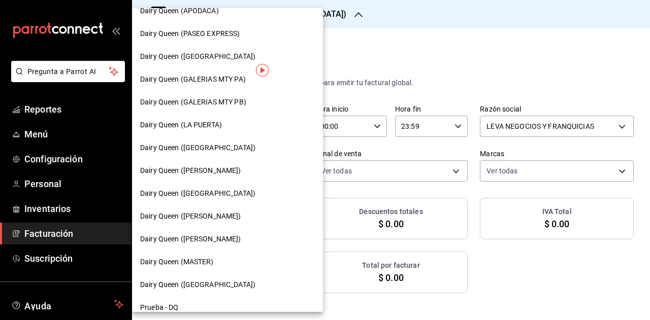
click at [232, 220] on span "Dairy Queen ([PERSON_NAME])" at bounding box center [190, 216] width 101 height 11
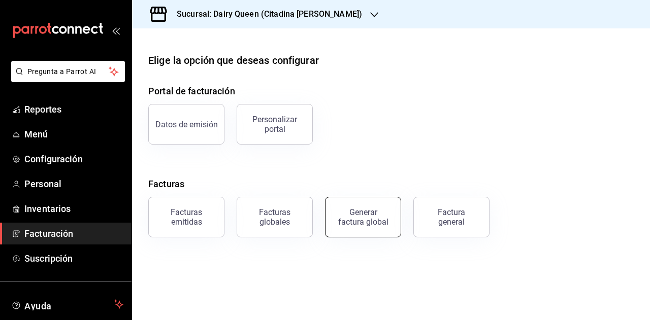
click at [389, 216] on button "Generar factura global" at bounding box center [363, 217] width 76 height 41
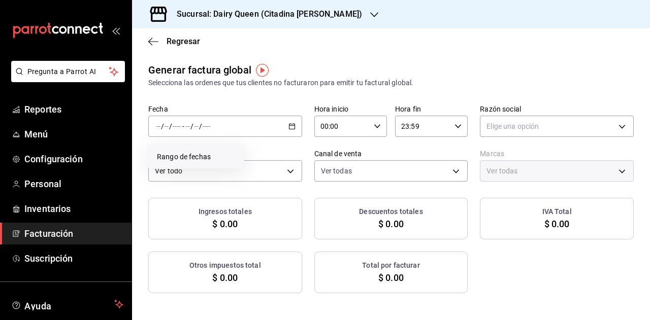
click at [211, 154] on span "Rango de fechas" at bounding box center [196, 157] width 79 height 11
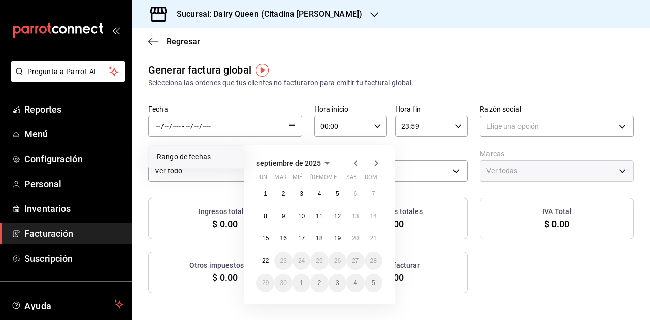
click at [354, 163] on icon "button" at bounding box center [356, 163] width 4 height 6
click at [333, 286] on button "29" at bounding box center [337, 283] width 18 height 18
click at [371, 287] on button "31" at bounding box center [374, 283] width 18 height 18
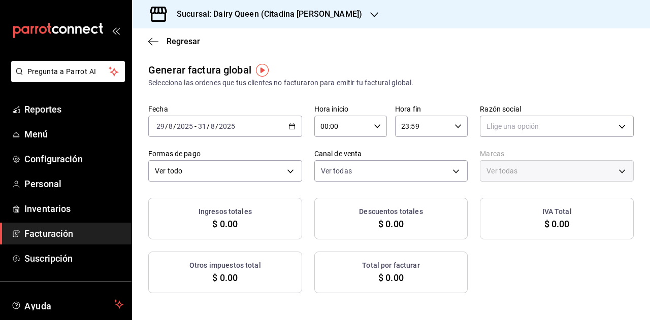
click at [565, 288] on div "Ingresos totales $ 0.00 Descuentos totales $ 0.00 IVA Total $ 0.00 Otros impues…" at bounding box center [390, 245] width 485 height 95
click at [562, 131] on body "Pregunta a Parrot AI Reportes Menú Configuración Personal Inventarios Facturaci…" at bounding box center [325, 160] width 650 height 320
click at [533, 175] on li "LEVA NEGOCIOS Y FRANQUICIAS" at bounding box center [550, 178] width 150 height 19
click at [513, 270] on div "Ingresos totales $ 0.00 Descuentos totales $ 0.00 IVA Total $ 0.00 Otros impues…" at bounding box center [390, 245] width 485 height 95
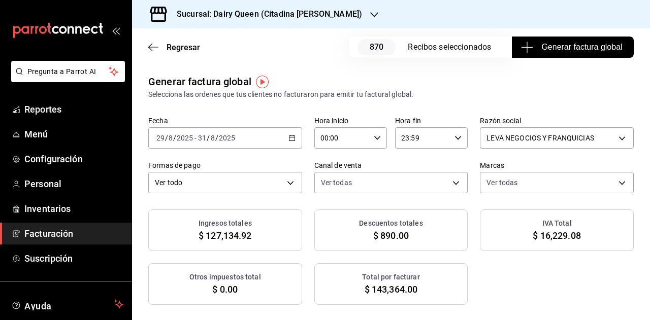
click at [578, 43] on span "Generar factura global" at bounding box center [572, 47] width 99 height 12
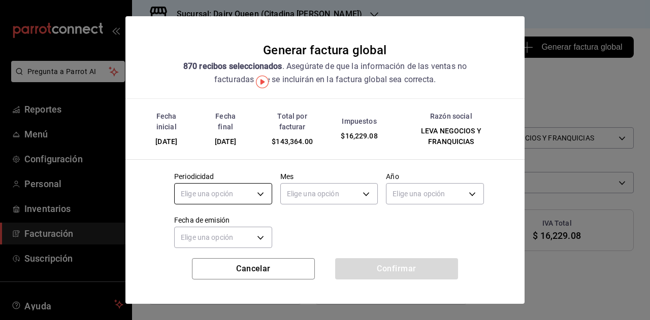
click at [255, 197] on body "Pregunta a Parrot AI Reportes Menú Configuración Personal Inventarios Facturaci…" at bounding box center [325, 160] width 650 height 320
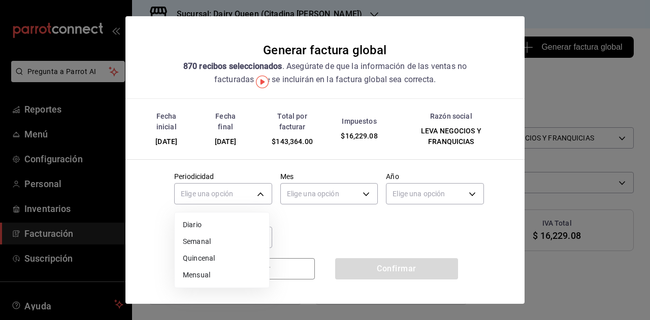
click at [222, 274] on li "Mensual" at bounding box center [222, 275] width 94 height 17
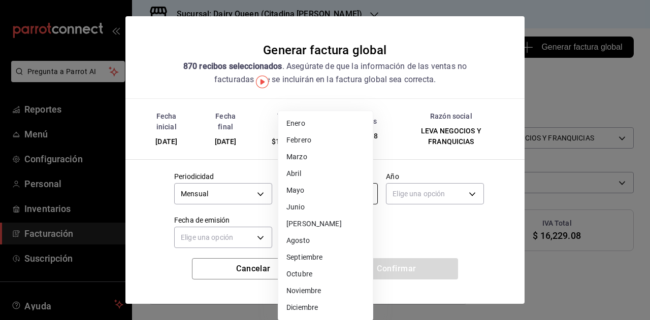
click at [313, 196] on body "Pregunta a Parrot AI Reportes Menú Configuración Personal Inventarios Facturaci…" at bounding box center [325, 160] width 650 height 320
click at [318, 254] on li "Septiembre" at bounding box center [325, 257] width 94 height 17
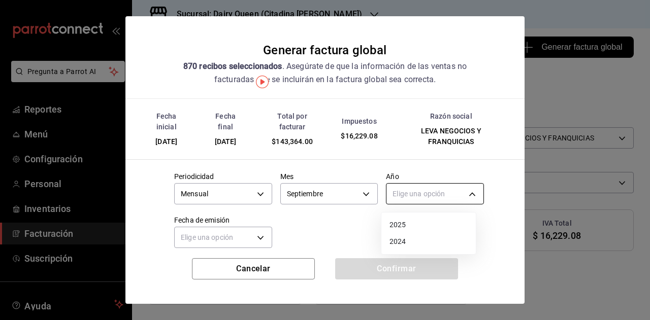
click at [423, 198] on body "Pregunta a Parrot AI Reportes Menú Configuración Personal Inventarios Facturaci…" at bounding box center [325, 160] width 650 height 320
click at [403, 228] on li "2025" at bounding box center [428, 225] width 94 height 17
click at [201, 235] on body "Pregunta a Parrot AI Reportes Menú Configuración Personal Inventarios Facturaci…" at bounding box center [325, 160] width 650 height 320
click at [208, 267] on li "Hoy" at bounding box center [222, 268] width 94 height 17
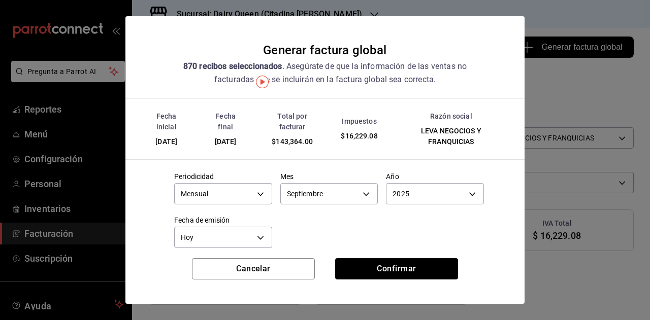
drag, startPoint x: 381, startPoint y: 276, endPoint x: 94, endPoint y: 5, distance: 394.3
click at [380, 276] on button "Confirmar" at bounding box center [396, 268] width 123 height 21
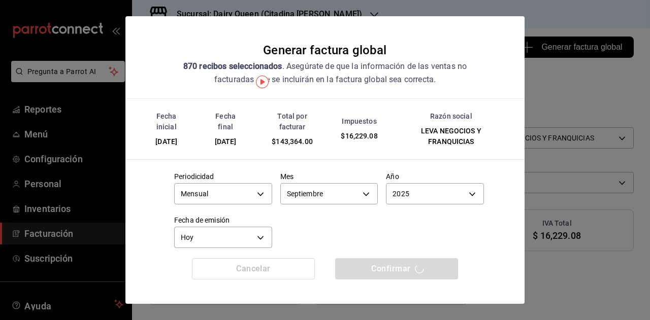
click at [341, 135] on span "$16,229.08" at bounding box center [359, 136] width 37 height 8
click at [325, 93] on h2 "Generar factura global 870 recibos seleccionados . Asegúrate de que la informac…" at bounding box center [324, 57] width 399 height 82
drag, startPoint x: 325, startPoint y: 93, endPoint x: 326, endPoint y: 101, distance: 7.6
click at [325, 92] on h2 "Generar factura global 870 recibos seleccionados . Asegúrate de que la informac…" at bounding box center [324, 57] width 399 height 82
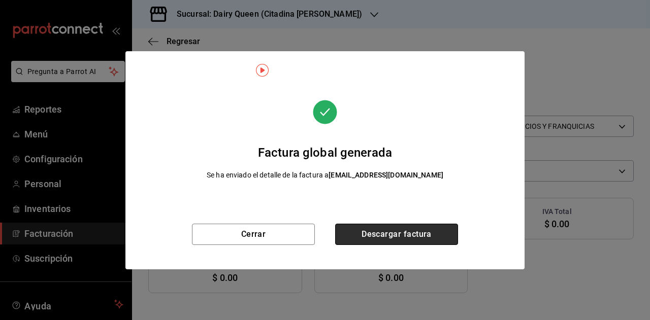
click at [417, 228] on button "Descargar factura" at bounding box center [396, 234] width 123 height 21
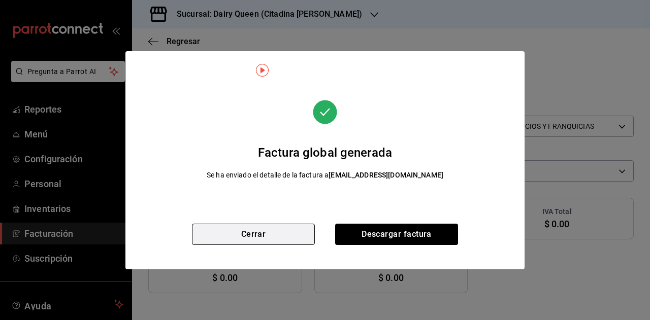
click at [289, 231] on button "Cerrar" at bounding box center [253, 234] width 123 height 21
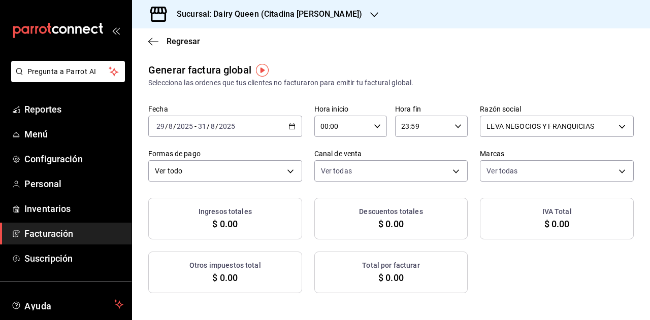
click at [300, 123] on div "Fecha [DATE] [DATE] - [DATE] [DATE] Hora inicio 00:00 Hora inicio Hora fin 23:5…" at bounding box center [390, 143] width 485 height 77
click at [293, 125] on div "[DATE] [DATE] - [DATE] [DATE]" at bounding box center [225, 126] width 154 height 21
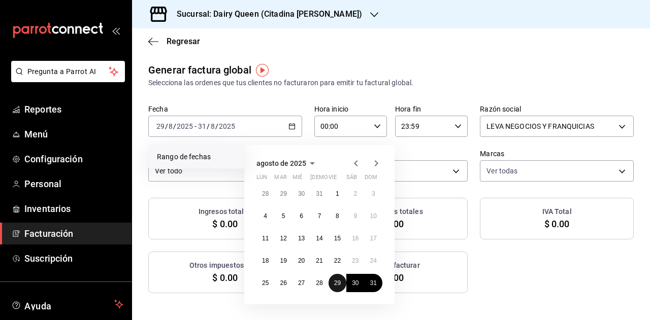
click at [337, 281] on abbr "29" at bounding box center [337, 283] width 7 height 7
click at [373, 285] on abbr "31" at bounding box center [373, 283] width 7 height 7
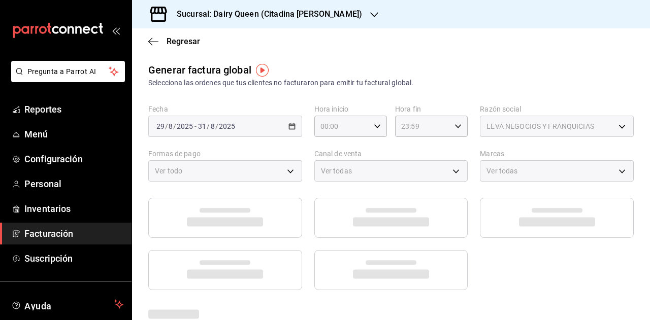
click at [467, 284] on div at bounding box center [390, 244] width 485 height 92
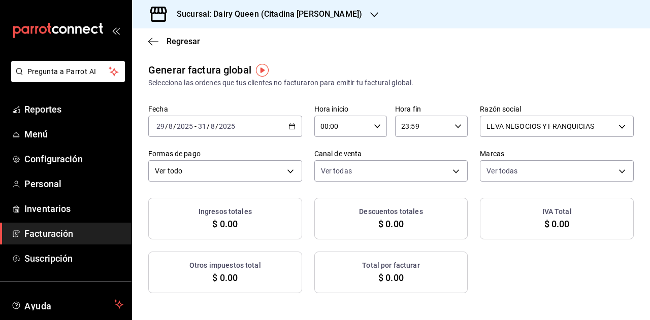
click at [243, 9] on h3 "Sucursal: Dairy Queen (Citadina [PERSON_NAME])" at bounding box center [265, 14] width 193 height 12
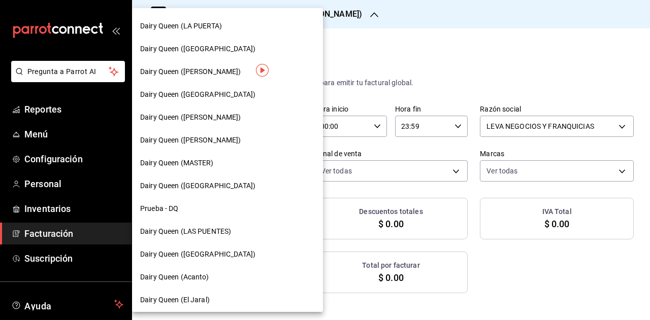
scroll to position [458, 0]
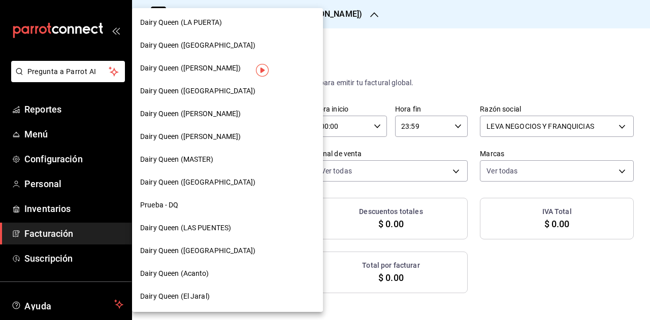
click at [208, 267] on div "Dairy Queen (Acanto)" at bounding box center [227, 273] width 191 height 23
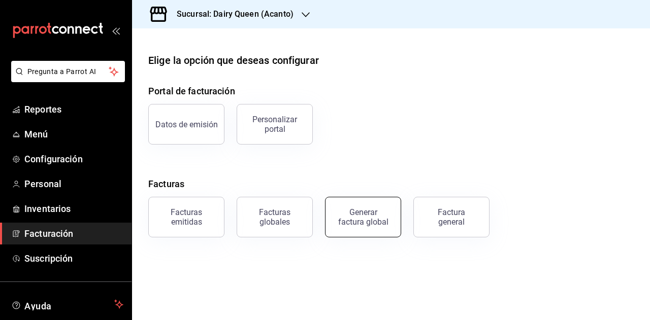
click at [381, 214] on div "Generar factura global" at bounding box center [363, 217] width 51 height 19
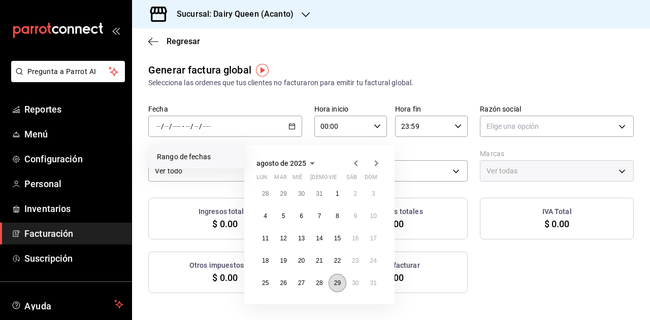
click at [337, 290] on button "29" at bounding box center [337, 283] width 18 height 18
click at [376, 283] on abbr "31" at bounding box center [373, 283] width 7 height 7
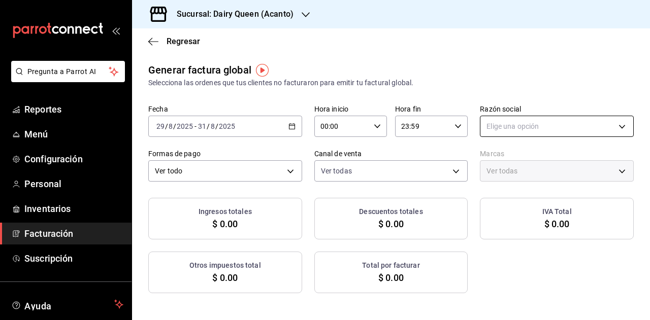
click at [524, 131] on body "Pregunta a Parrot AI Reportes Menú Configuración Personal Inventarios Facturaci…" at bounding box center [325, 160] width 650 height 320
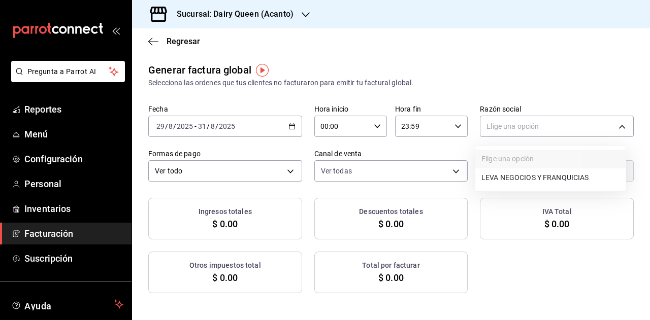
click at [517, 173] on li "LEVA NEGOCIOS Y FRANQUICIAS" at bounding box center [550, 178] width 150 height 19
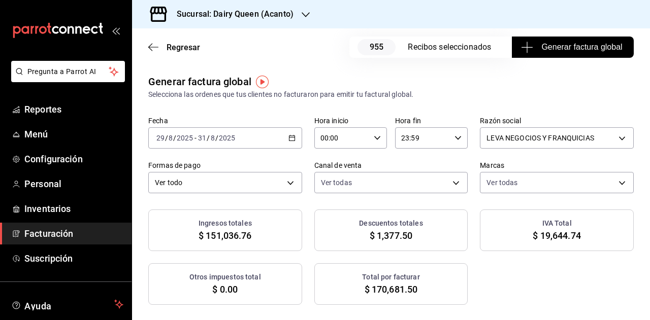
click at [526, 50] on span "Generar factura global" at bounding box center [572, 47] width 99 height 12
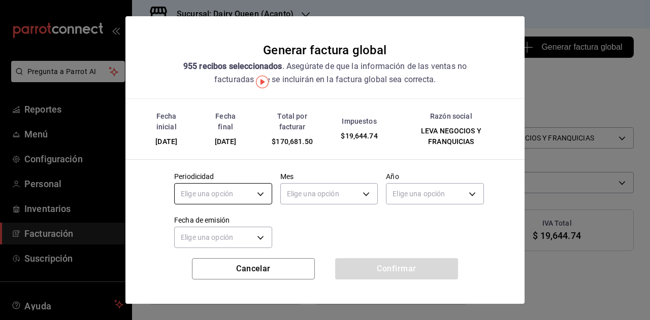
click at [242, 201] on body "Pregunta a Parrot AI Reportes Menú Configuración Personal Inventarios Facturaci…" at bounding box center [325, 160] width 650 height 320
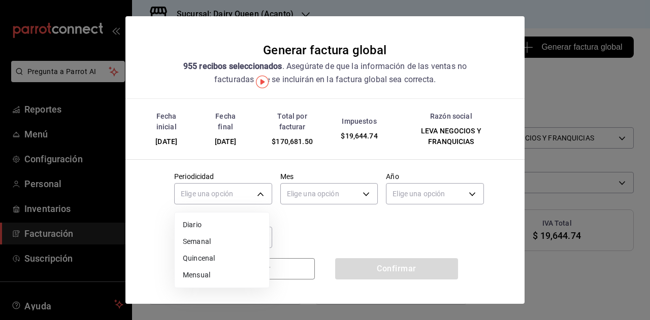
click at [207, 271] on li "Mensual" at bounding box center [222, 275] width 94 height 17
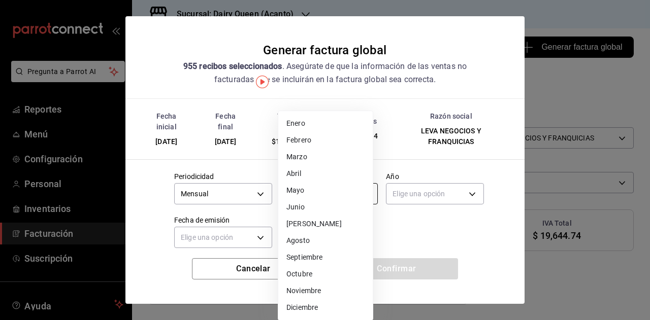
click at [301, 195] on body "Pregunta a Parrot AI Reportes Menú Configuración Personal Inventarios Facturaci…" at bounding box center [325, 160] width 650 height 320
click at [309, 256] on li "Septiembre" at bounding box center [325, 257] width 94 height 17
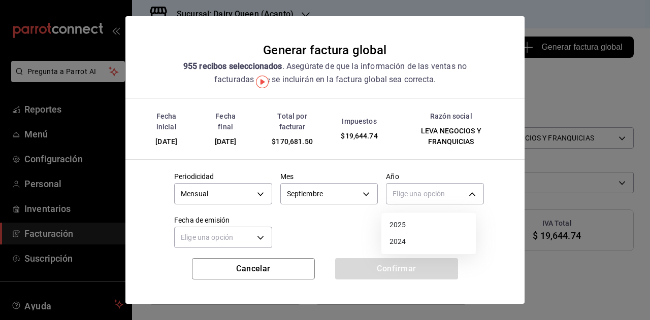
drag, startPoint x: 411, startPoint y: 193, endPoint x: 403, endPoint y: 217, distance: 24.7
click at [409, 200] on body "Pregunta a Parrot AI Reportes Menú Configuración Personal Inventarios Facturaci…" at bounding box center [325, 160] width 650 height 320
click at [404, 224] on li "2025" at bounding box center [428, 225] width 94 height 17
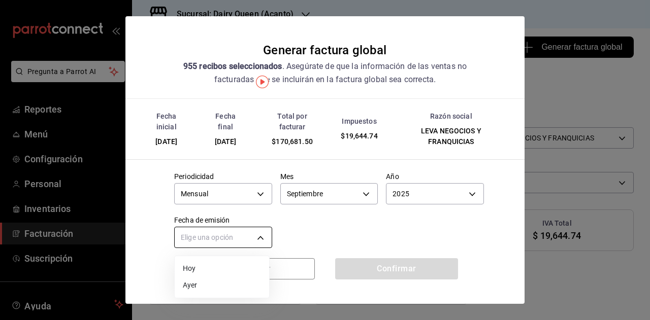
click at [237, 243] on body "Pregunta a Parrot AI Reportes Menú Configuración Personal Inventarios Facturaci…" at bounding box center [325, 160] width 650 height 320
drag, startPoint x: 202, startPoint y: 266, endPoint x: 242, endPoint y: 247, distance: 44.5
click at [204, 265] on li "Hoy" at bounding box center [222, 268] width 94 height 17
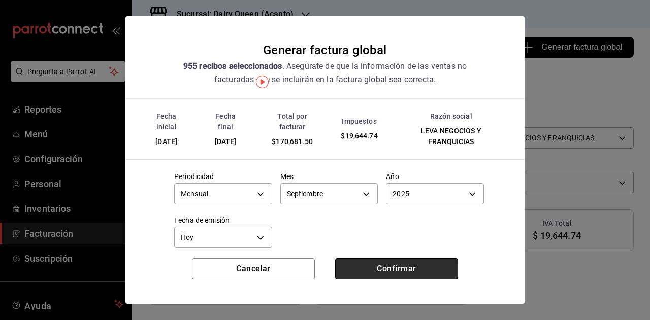
click at [414, 273] on button "Confirmar" at bounding box center [396, 268] width 123 height 21
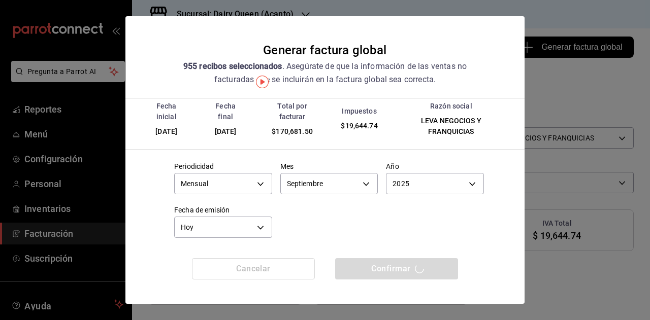
scroll to position [15, 0]
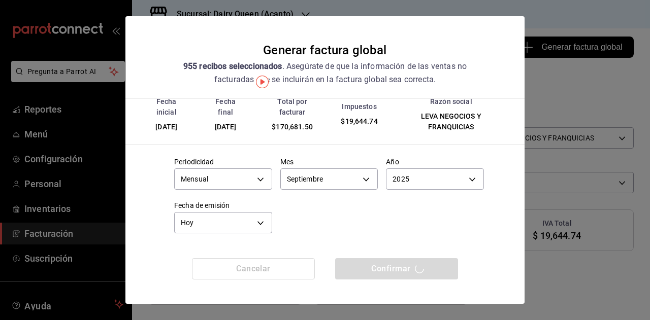
drag, startPoint x: 371, startPoint y: 158, endPoint x: 367, endPoint y: 155, distance: 5.4
click at [368, 155] on div "Mes Septiembre 9" at bounding box center [325, 171] width 106 height 44
click at [369, 153] on div "Mes Septiembre 9" at bounding box center [325, 171] width 106 height 44
click at [372, 152] on div "Mes Septiembre 9" at bounding box center [325, 171] width 106 height 44
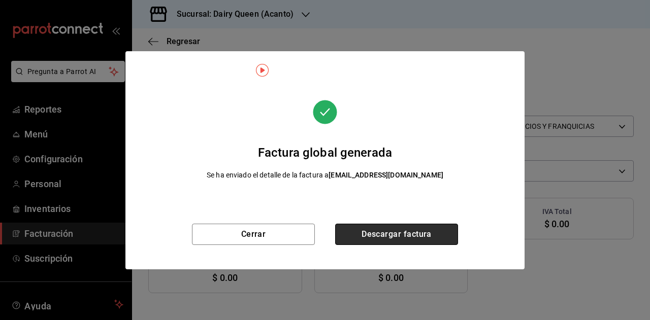
click at [405, 234] on button "Descargar factura" at bounding box center [396, 234] width 123 height 21
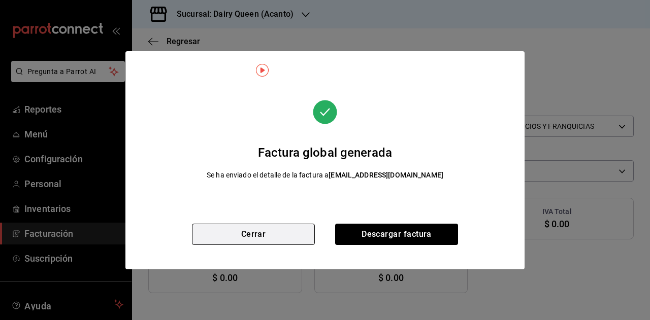
click at [297, 240] on button "Cerrar" at bounding box center [253, 234] width 123 height 21
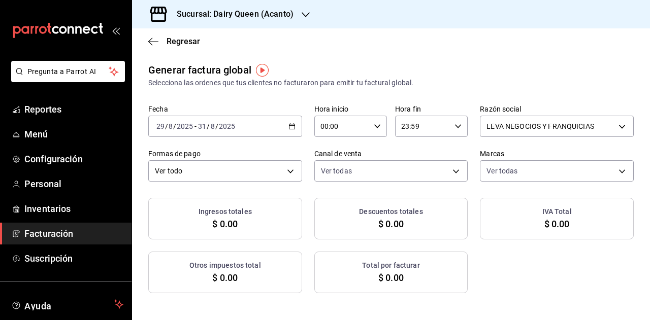
click at [289, 128] on icon "button" at bounding box center [291, 126] width 7 height 7
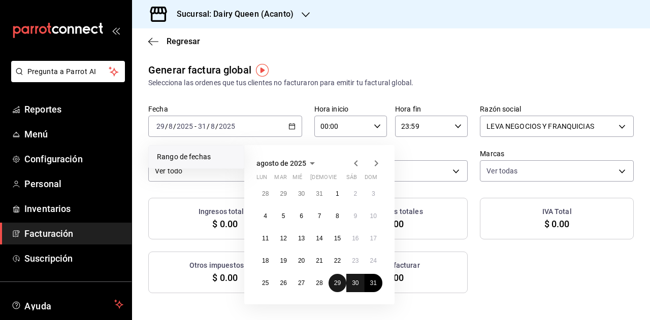
drag, startPoint x: 336, startPoint y: 281, endPoint x: 356, endPoint y: 283, distance: 20.4
click at [336, 282] on abbr "29" at bounding box center [337, 283] width 7 height 7
click at [371, 283] on abbr "31" at bounding box center [373, 283] width 7 height 7
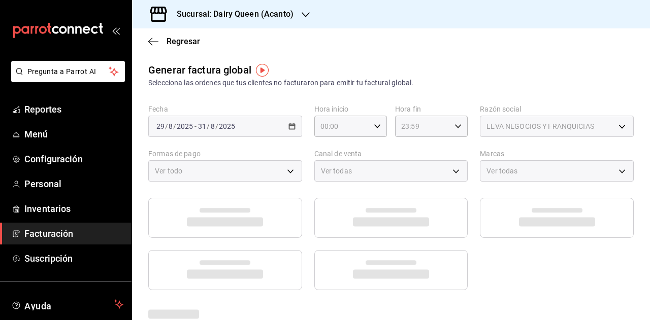
click at [484, 276] on div at bounding box center [390, 244] width 485 height 92
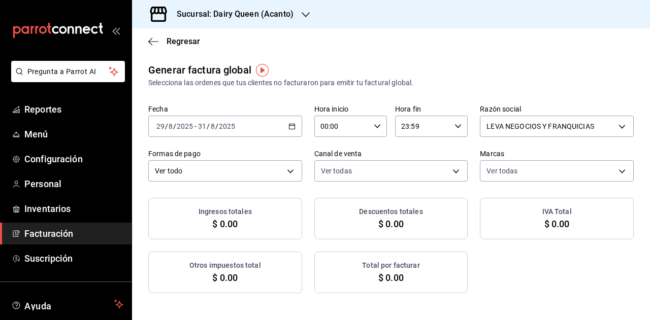
click at [287, 11] on h3 "Sucursal: Dairy Queen (Acanto)" at bounding box center [231, 14] width 125 height 12
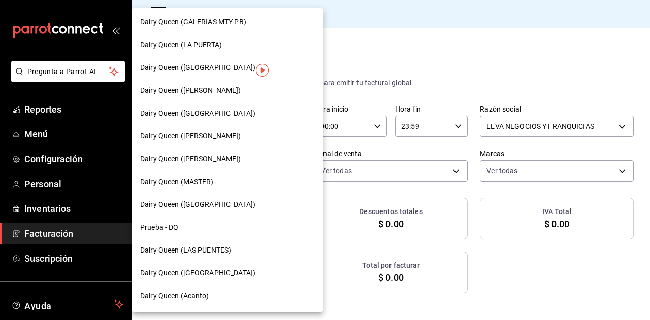
scroll to position [458, 0]
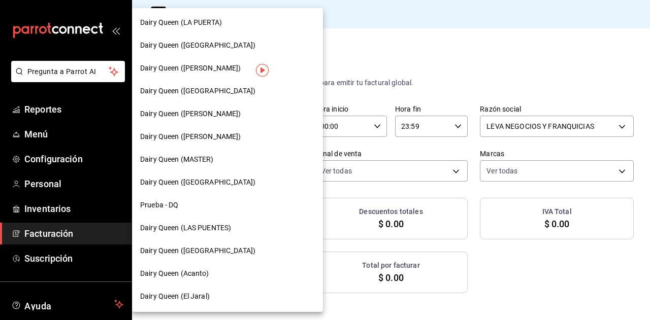
click at [206, 302] on div "Dairy Queen (El Jaral)" at bounding box center [227, 296] width 191 height 23
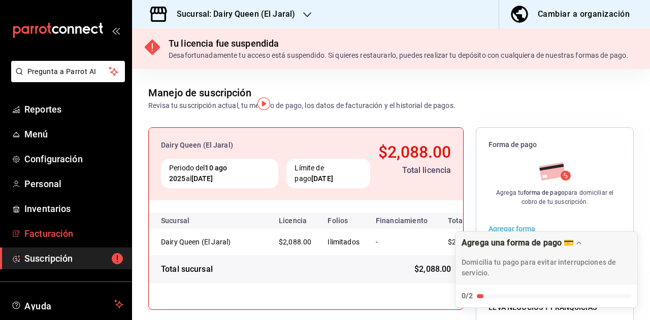
click at [69, 230] on span "Facturación" at bounding box center [73, 234] width 99 height 14
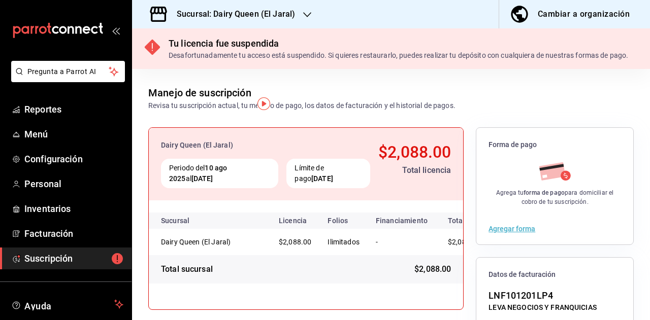
click at [288, 21] on div "Sucursal: Dairy Queen (El Jaral)" at bounding box center [227, 14] width 175 height 28
